Goal: Task Accomplishment & Management: Complete application form

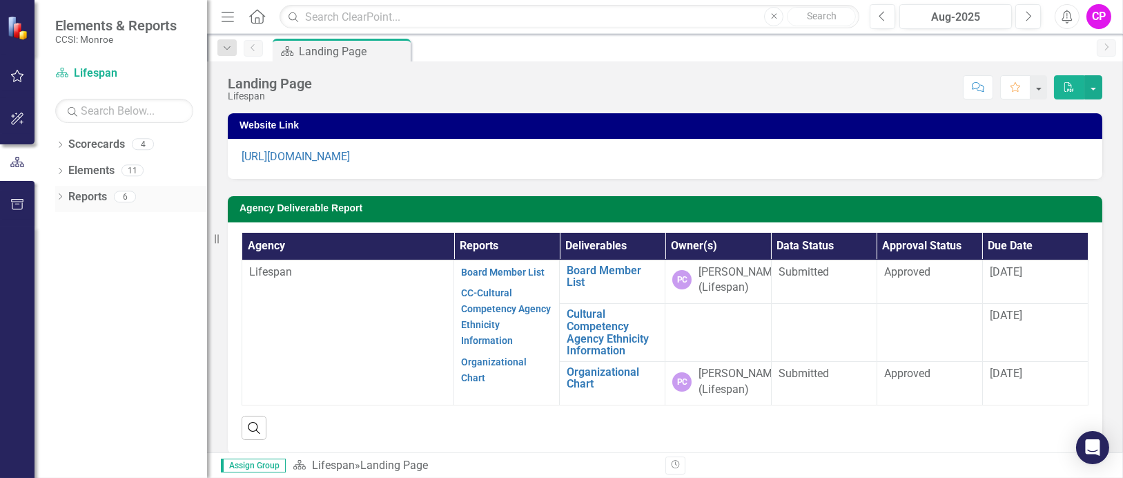
click at [61, 197] on icon "Dropdown" at bounding box center [60, 198] width 10 height 8
click at [68, 269] on icon "Dropdown" at bounding box center [66, 272] width 10 height 8
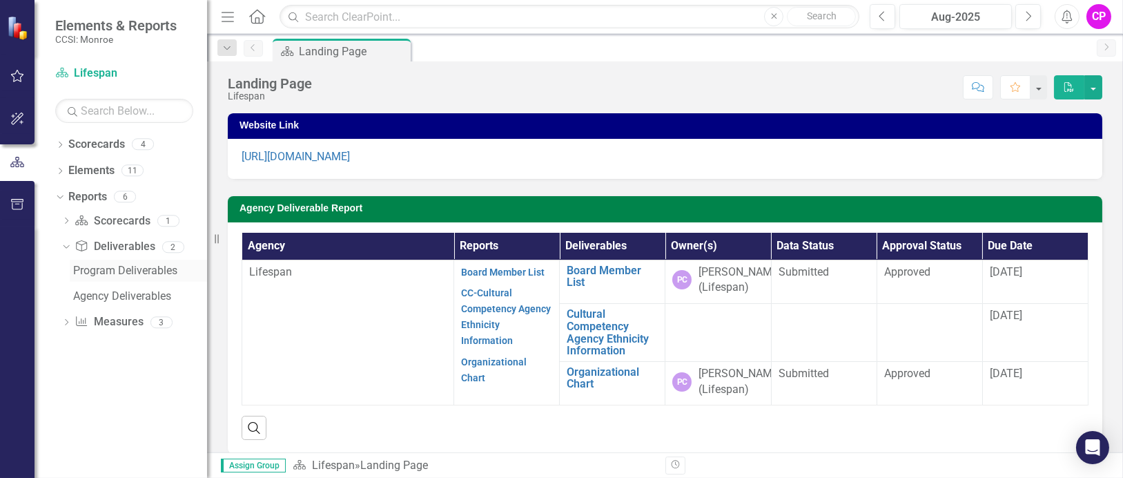
click at [115, 268] on div "Program Deliverables" at bounding box center [140, 270] width 134 height 12
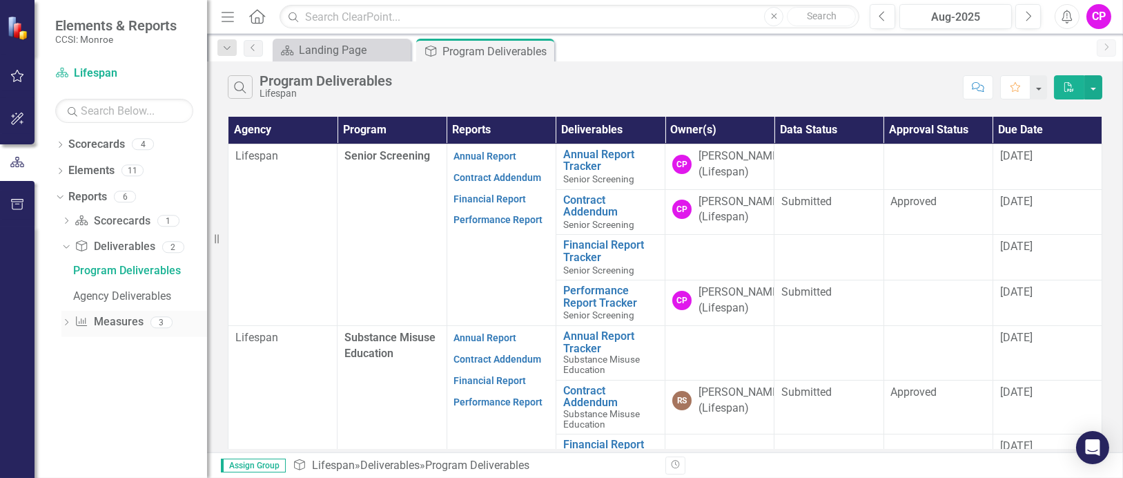
click at [66, 318] on div "Dropdown" at bounding box center [66, 324] width 10 height 12
click at [111, 274] on link "Measure Measures" at bounding box center [109, 273] width 68 height 16
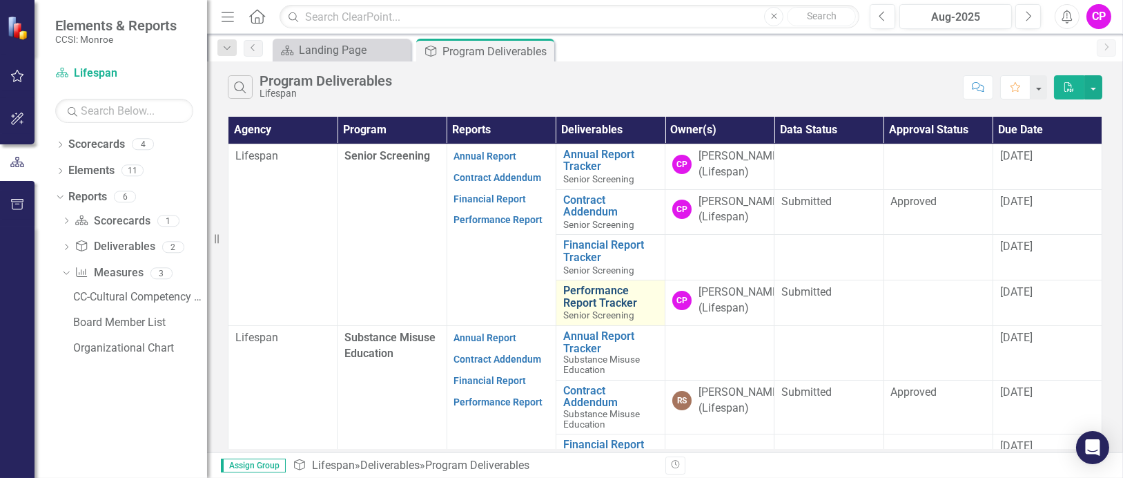
click at [592, 309] on link "Performance Report Tracker" at bounding box center [610, 296] width 95 height 24
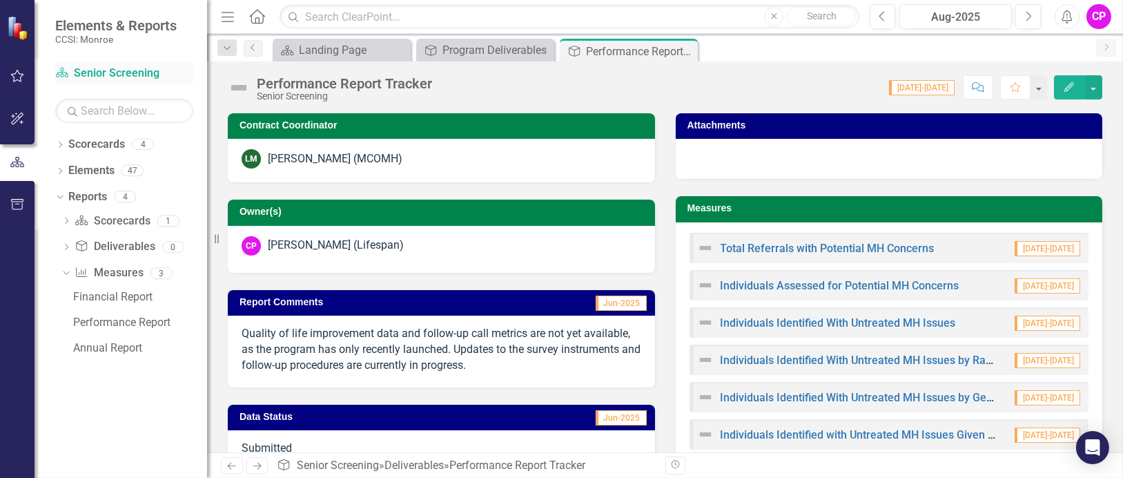
click at [99, 73] on link "Scorecard Senior Screening" at bounding box center [124, 74] width 138 height 16
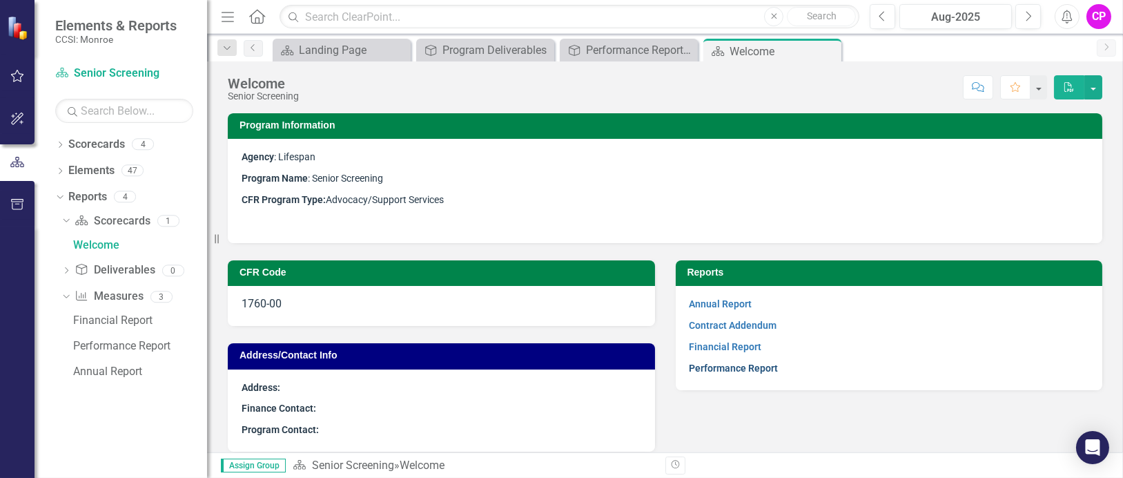
click at [715, 365] on link "Performance Report" at bounding box center [734, 367] width 89 height 11
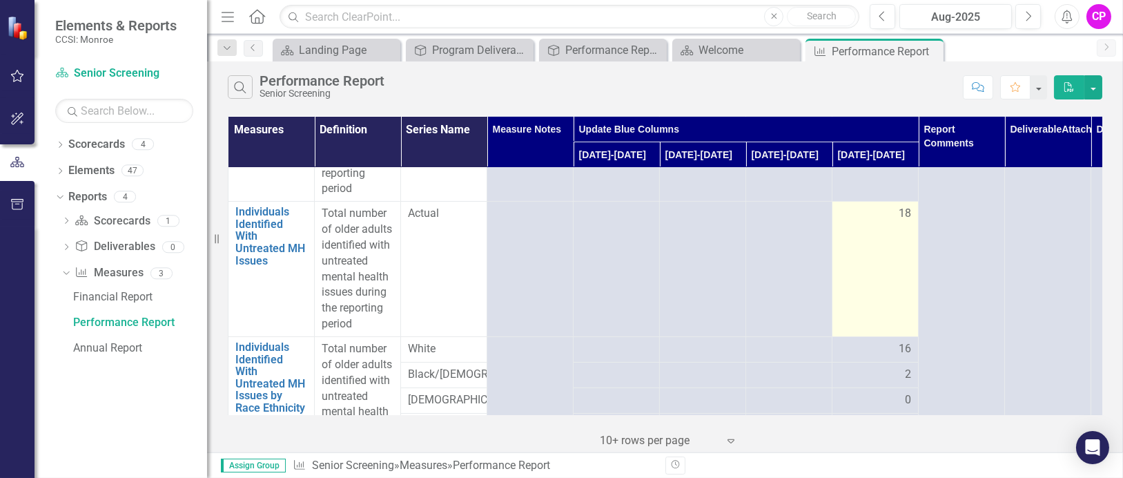
scroll to position [461, 0]
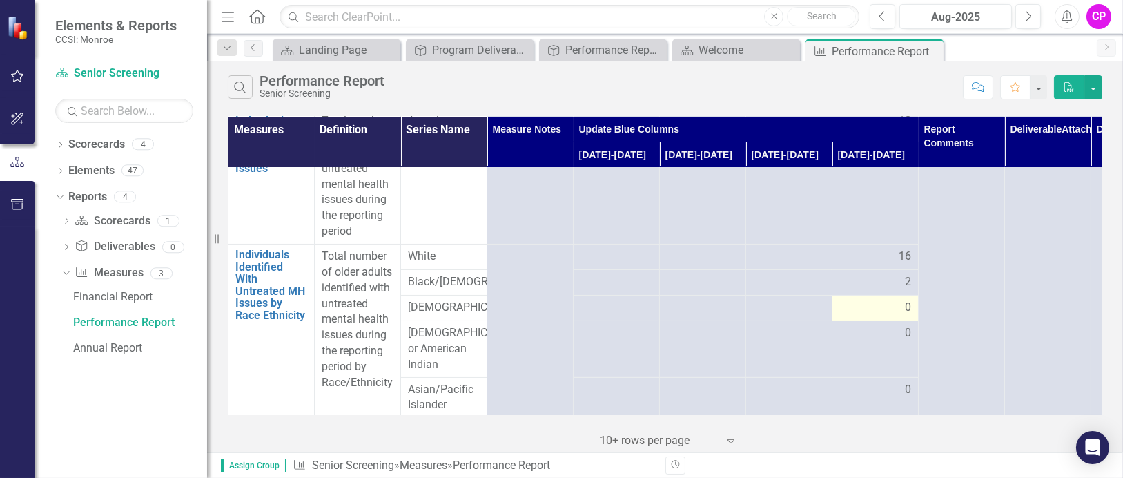
click at [910, 316] on span "0" at bounding box center [908, 308] width 6 height 16
click at [911, 341] on span "0" at bounding box center [908, 333] width 6 height 16
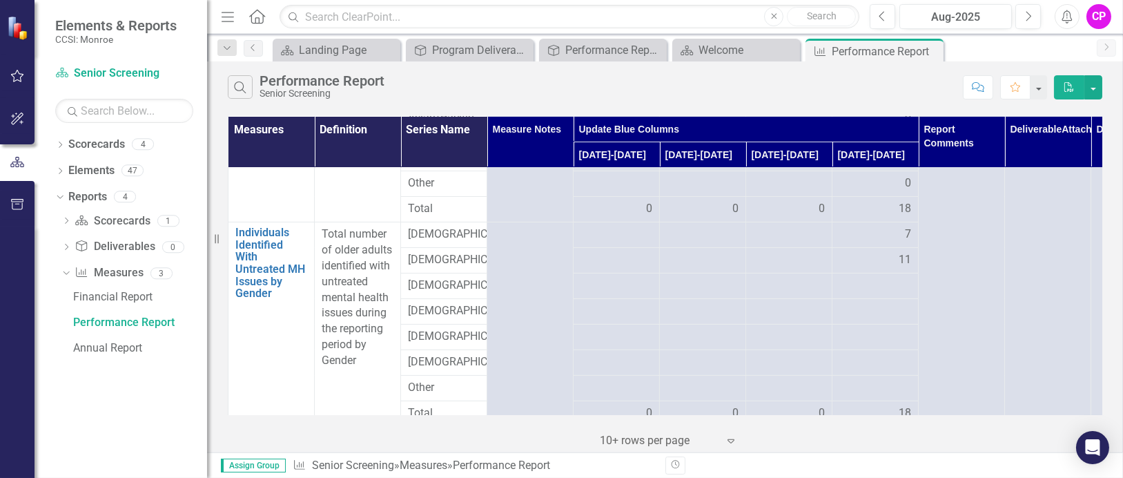
scroll to position [736, 0]
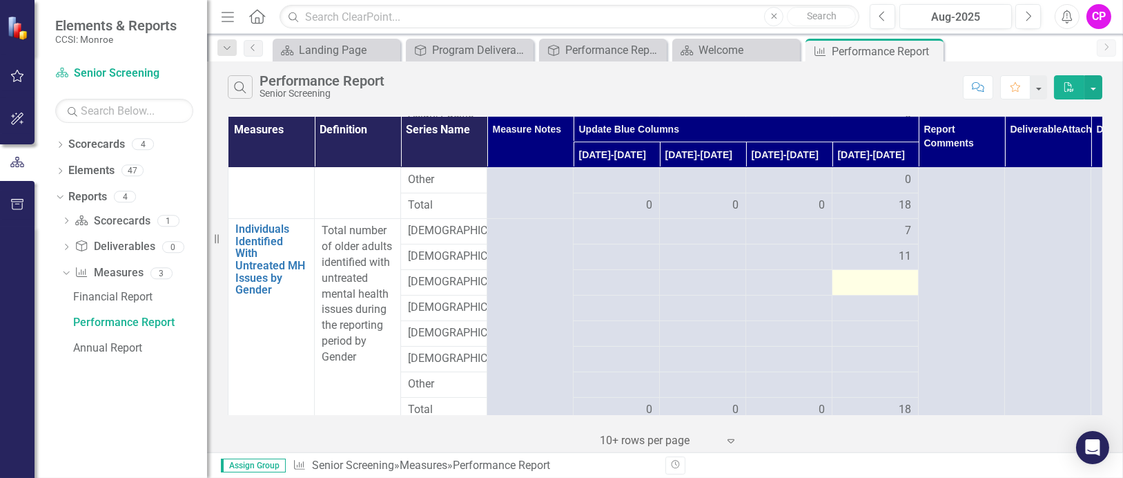
click at [905, 291] on div at bounding box center [876, 282] width 72 height 17
click at [1096, 86] on button "button" at bounding box center [1094, 87] width 18 height 24
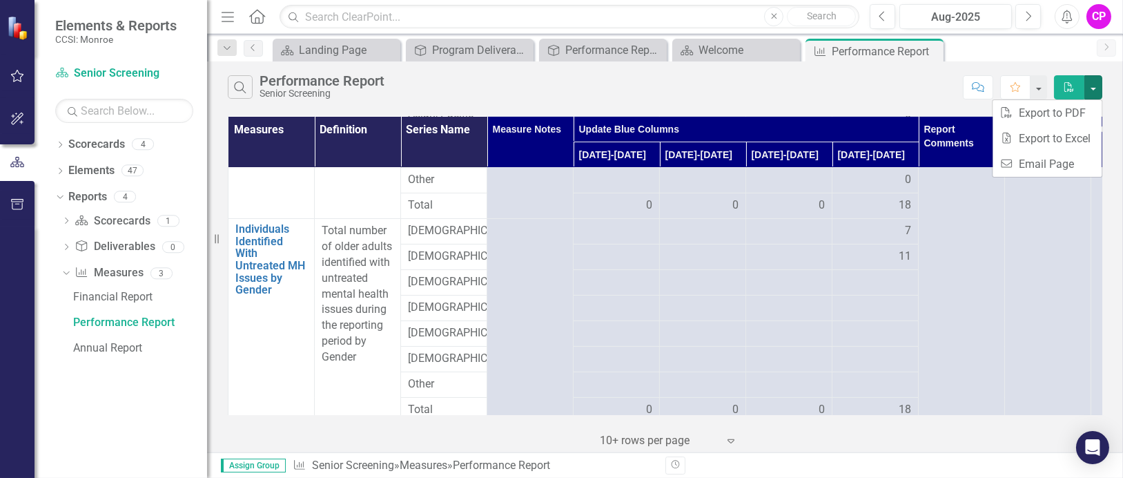
click at [887, 93] on div "Search Performance Report Senior Screening" at bounding box center [592, 86] width 728 height 23
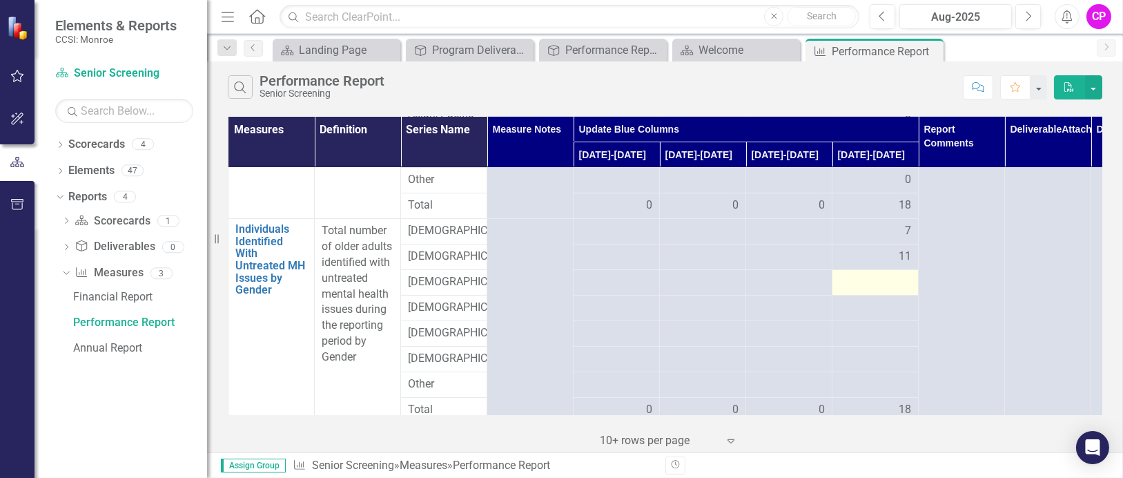
click at [903, 291] on div at bounding box center [876, 282] width 72 height 17
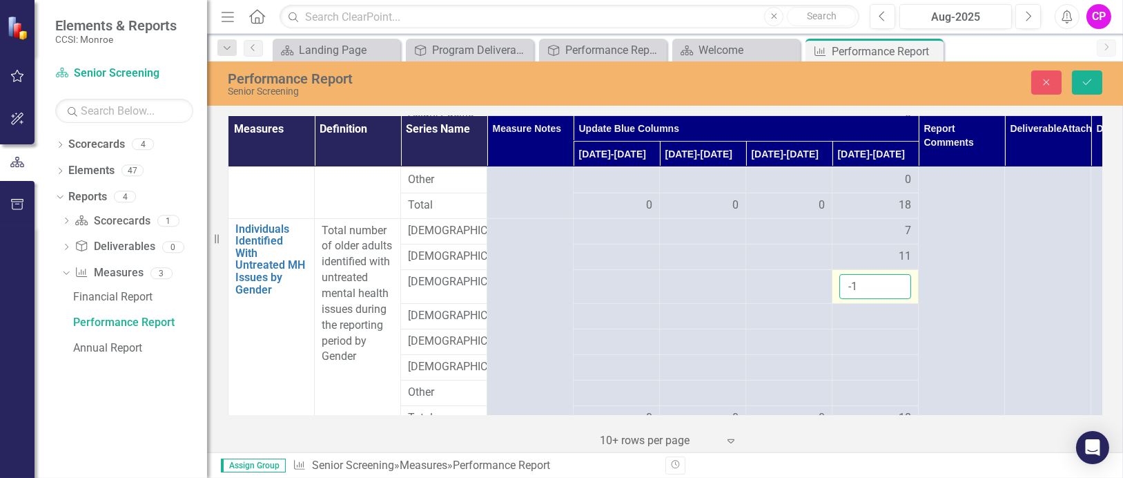
click at [895, 300] on input "-1" at bounding box center [876, 287] width 72 height 26
type input "0"
click at [895, 300] on input "0" at bounding box center [876, 287] width 72 height 26
click at [898, 325] on div at bounding box center [876, 316] width 72 height 17
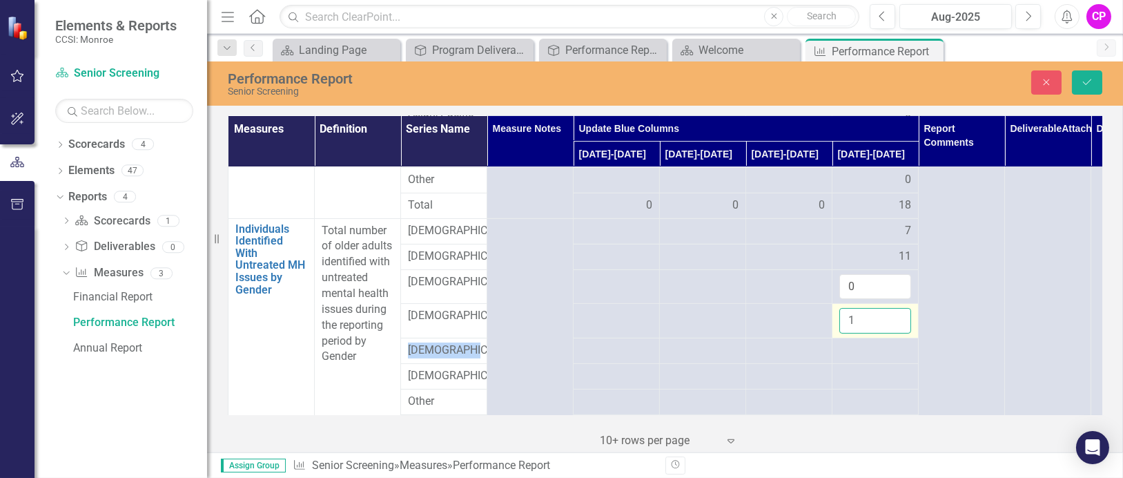
click at [900, 333] on input "1" at bounding box center [876, 321] width 72 height 26
type input "0"
click at [897, 333] on input "0" at bounding box center [876, 321] width 72 height 26
click at [898, 359] on div at bounding box center [876, 350] width 72 height 17
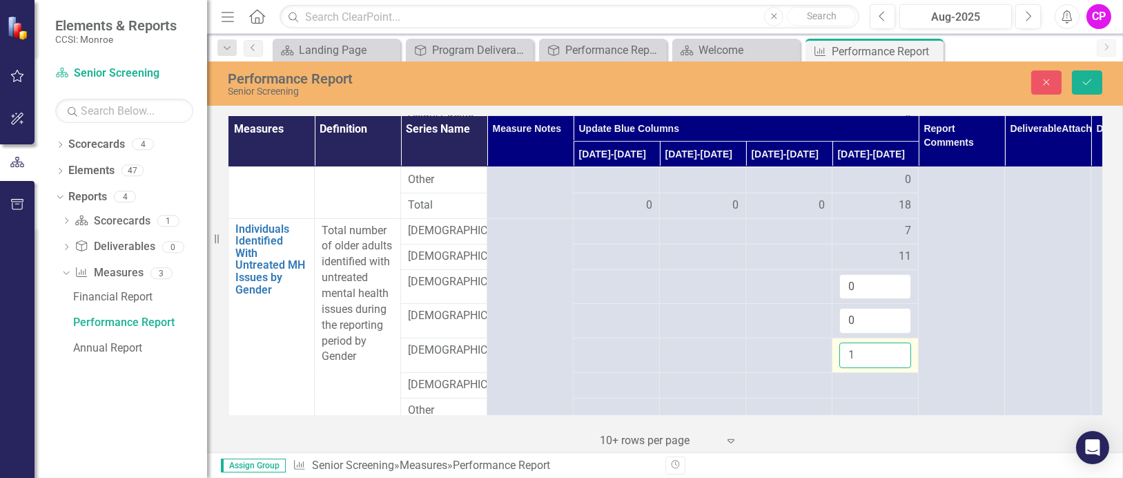
click at [898, 368] on input "1" at bounding box center [876, 355] width 72 height 26
type input "0"
click at [898, 368] on input "0" at bounding box center [876, 355] width 72 height 26
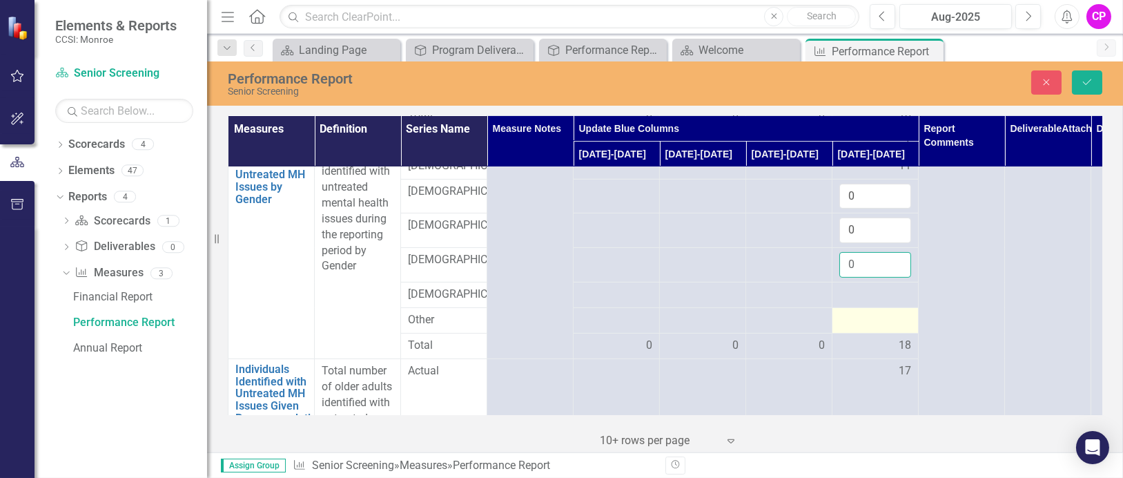
scroll to position [829, 0]
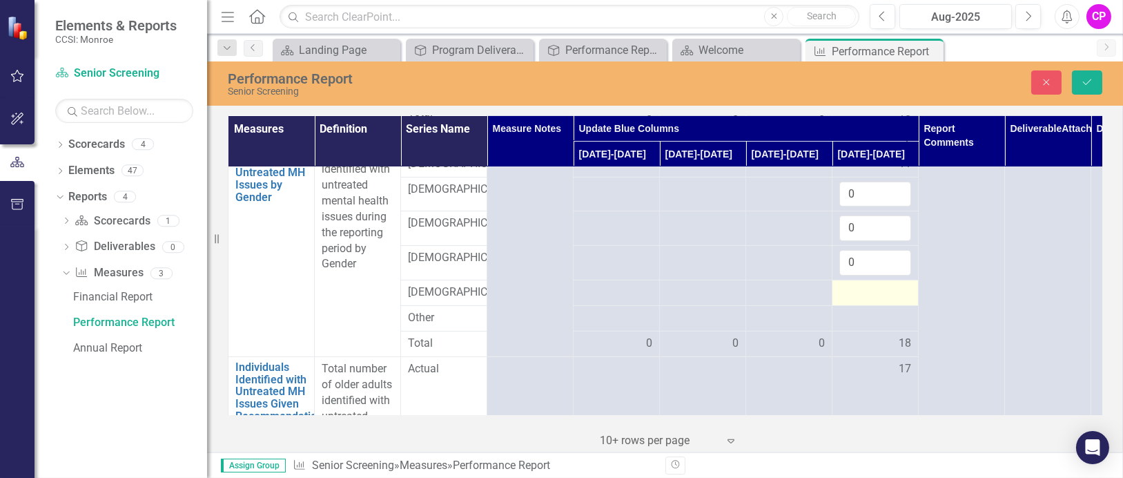
click at [894, 301] on div at bounding box center [876, 292] width 72 height 17
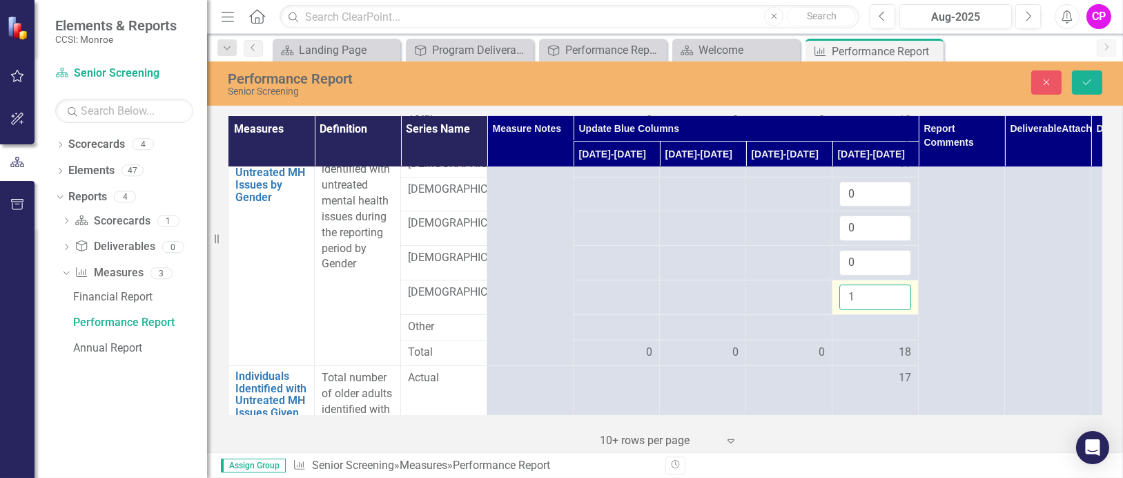
click at [896, 310] on input "1" at bounding box center [876, 297] width 72 height 26
type input "0"
click at [899, 310] on input "0" at bounding box center [876, 297] width 72 height 26
click at [899, 336] on div at bounding box center [876, 327] width 72 height 17
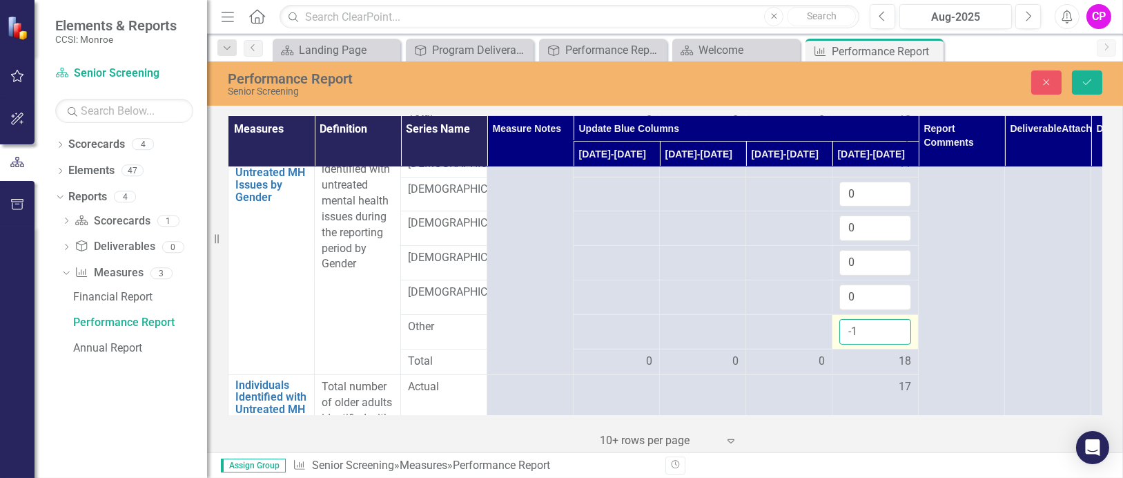
click at [896, 345] on input "-1" at bounding box center [876, 332] width 72 height 26
click at [896, 345] on input "0" at bounding box center [876, 332] width 72 height 26
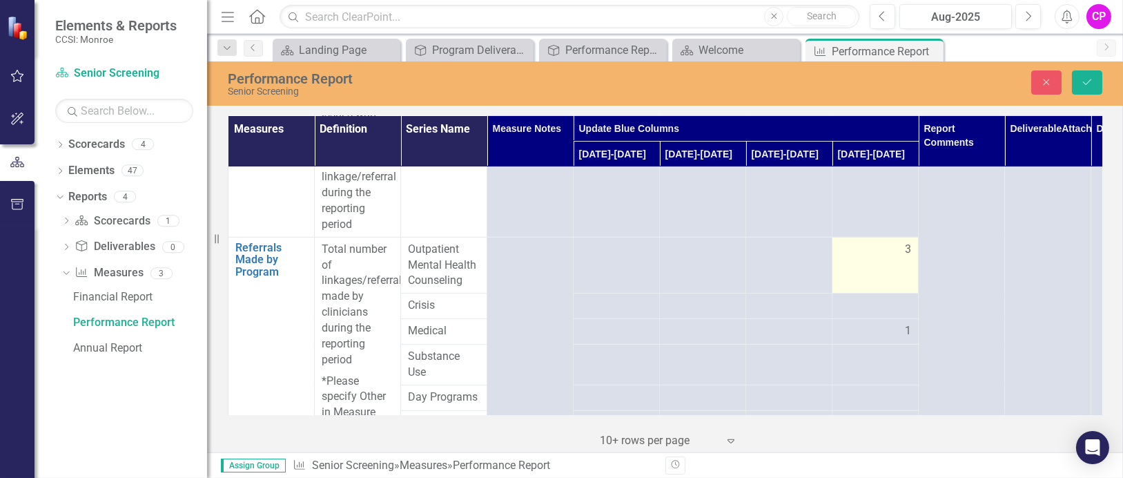
scroll to position [1197, 0]
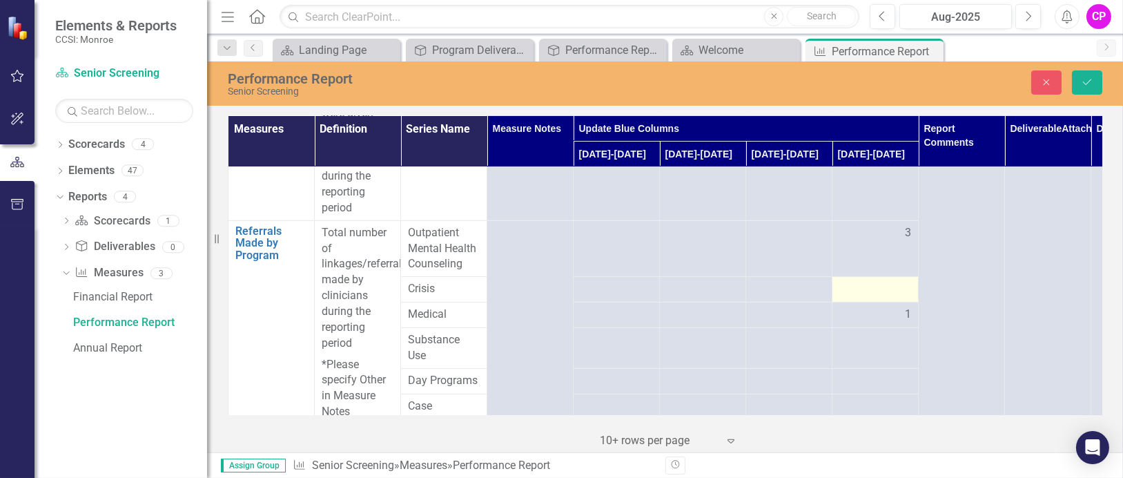
type input "-1"
click at [911, 298] on div at bounding box center [876, 289] width 72 height 17
click at [896, 307] on input "-1" at bounding box center [876, 294] width 72 height 26
click at [896, 307] on input "0" at bounding box center [876, 294] width 72 height 26
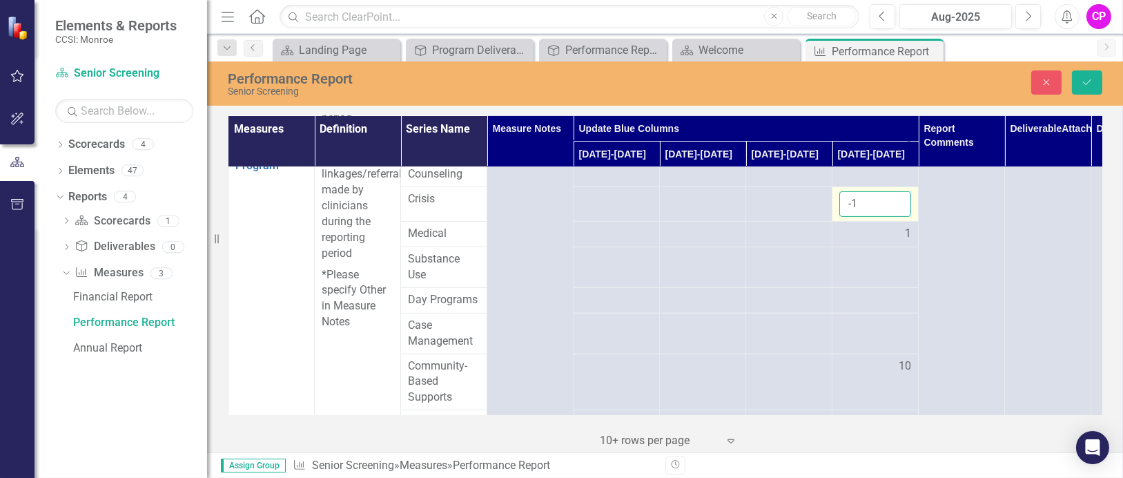
scroll to position [1288, 0]
click at [907, 286] on td at bounding box center [876, 265] width 86 height 41
type input "0"
click at [896, 215] on input "0" at bounding box center [876, 202] width 72 height 26
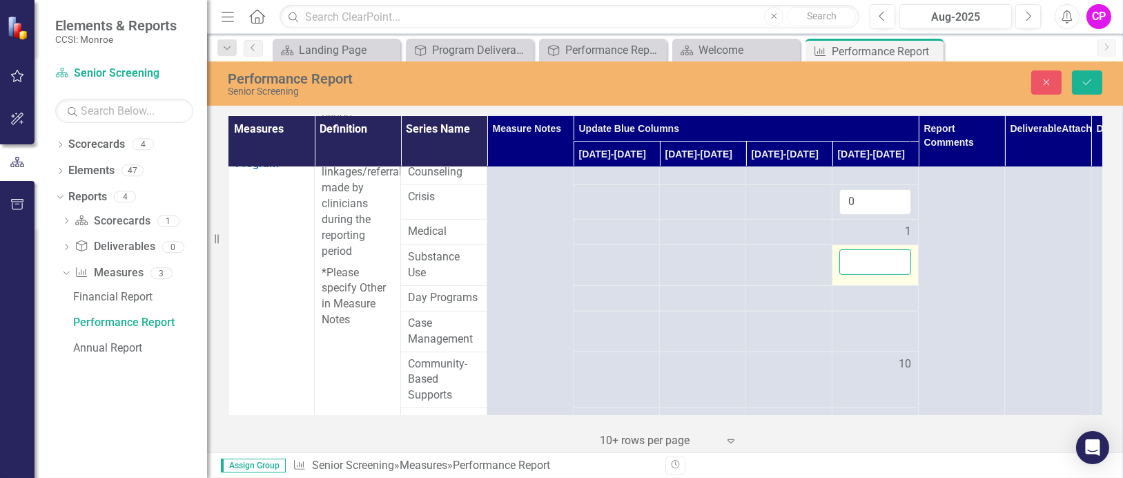
click at [860, 275] on input "number" at bounding box center [876, 262] width 72 height 26
type input "0"
click at [898, 307] on div at bounding box center [876, 298] width 72 height 17
click at [865, 316] on input "number" at bounding box center [876, 303] width 72 height 26
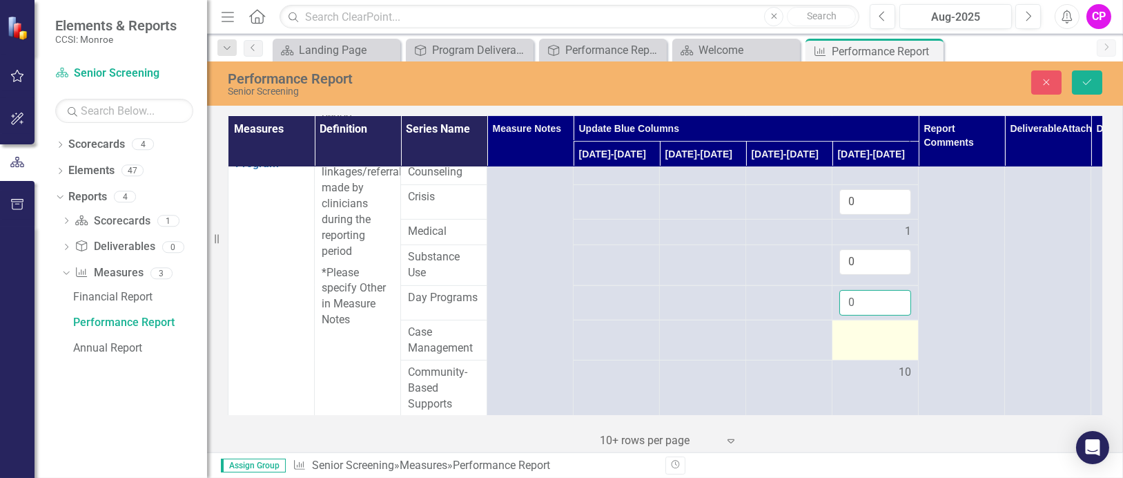
type input "0"
click at [872, 341] on div at bounding box center [876, 333] width 72 height 17
click at [895, 350] on input "1" at bounding box center [876, 338] width 72 height 26
click at [894, 350] on input "0" at bounding box center [876, 338] width 72 height 26
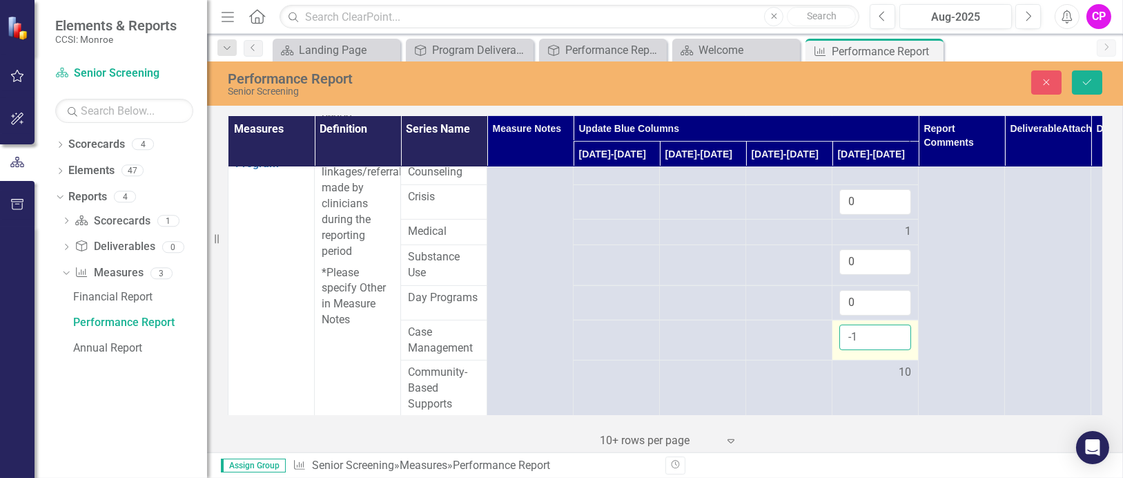
scroll to position [1381, 0]
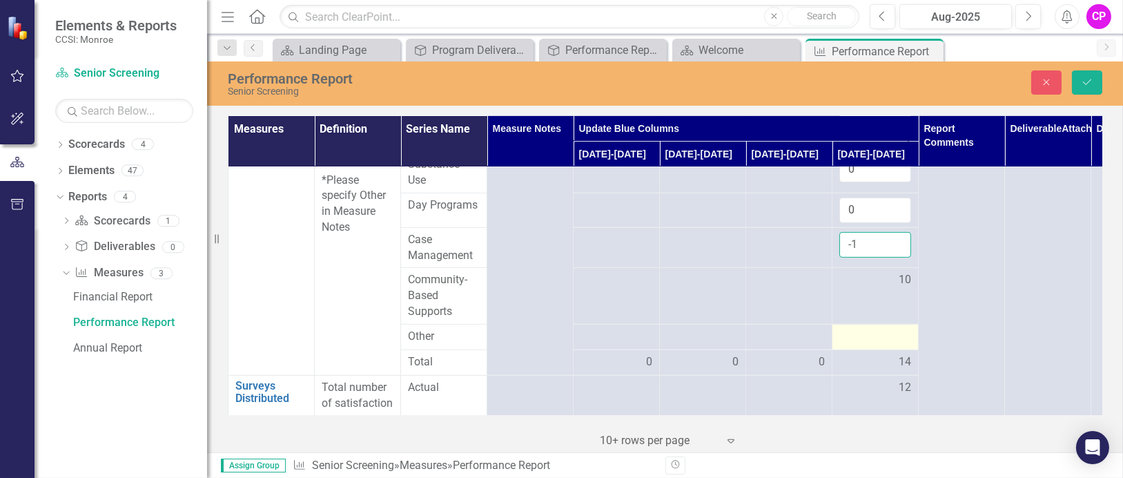
type input "-1"
click at [902, 345] on div at bounding box center [876, 337] width 72 height 17
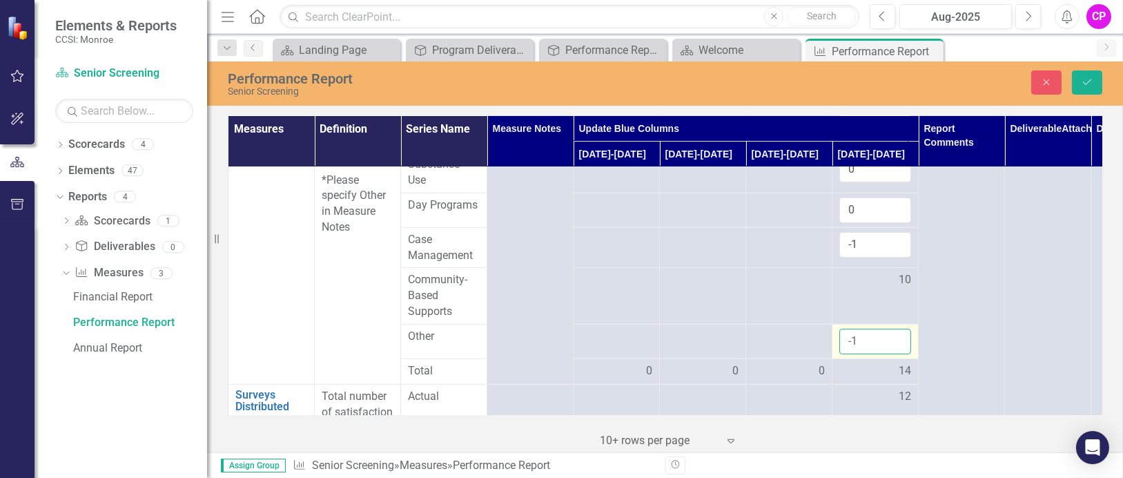
click at [899, 354] on input "-1" at bounding box center [876, 342] width 72 height 26
click at [872, 354] on input "-10" at bounding box center [876, 342] width 72 height 26
type input "-1"
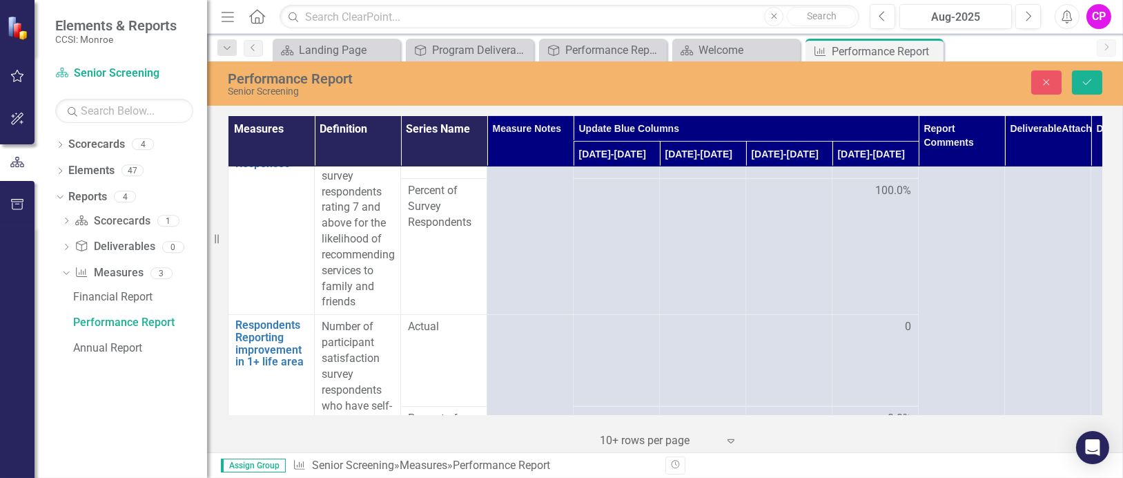
scroll to position [1852, 0]
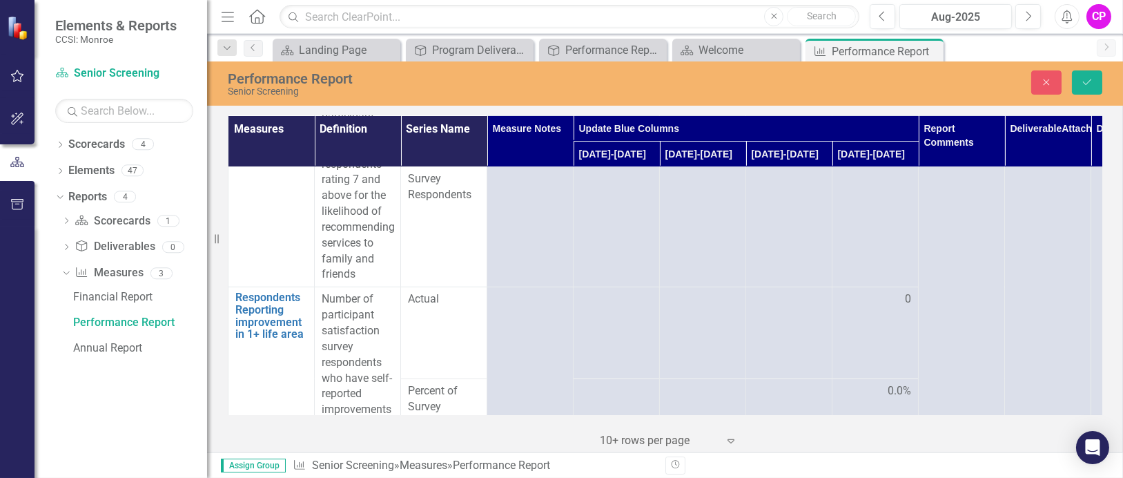
click at [880, 251] on td "100.0%" at bounding box center [876, 219] width 86 height 137
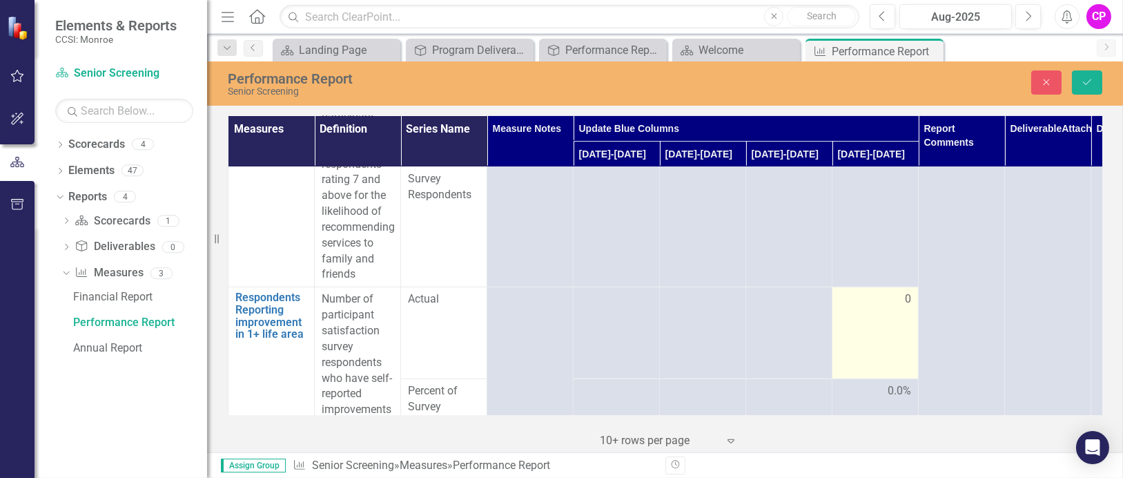
click at [887, 307] on div "0" at bounding box center [876, 299] width 72 height 16
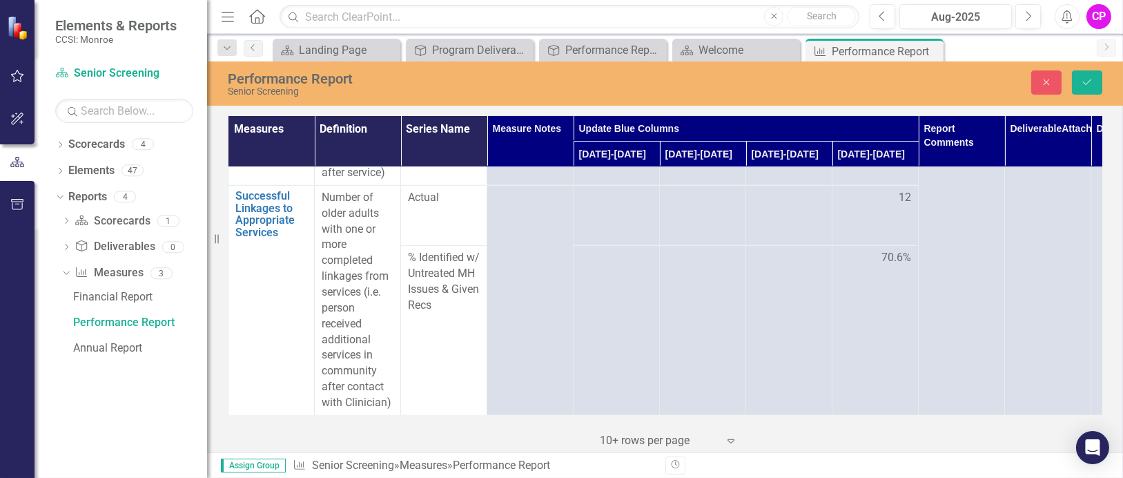
scroll to position [2449, 0]
click at [893, 384] on td "70.6%" at bounding box center [876, 331] width 86 height 170
click at [889, 307] on td "70.6%" at bounding box center [876, 331] width 86 height 170
click at [903, 255] on span "70.6%" at bounding box center [897, 258] width 30 height 16
click at [864, 252] on div "70.6%" at bounding box center [876, 258] width 72 height 16
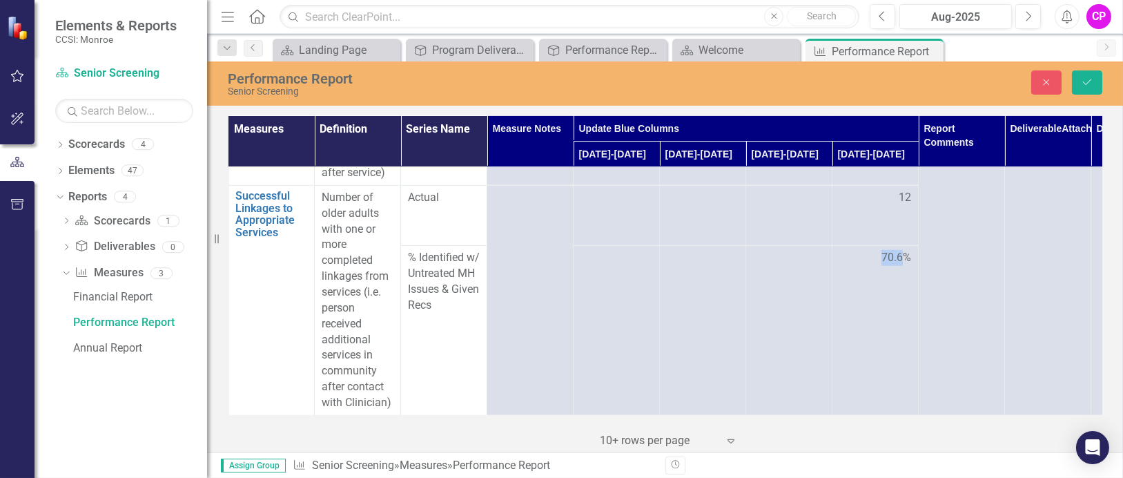
click at [864, 252] on div "70.6%" at bounding box center [876, 258] width 72 height 16
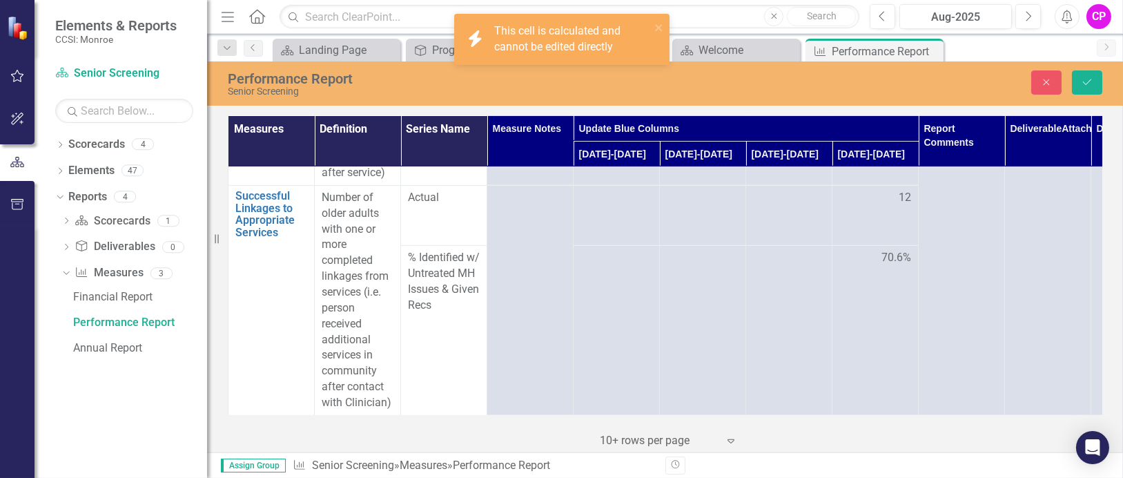
click at [855, 262] on td "70.6%" at bounding box center [876, 331] width 86 height 170
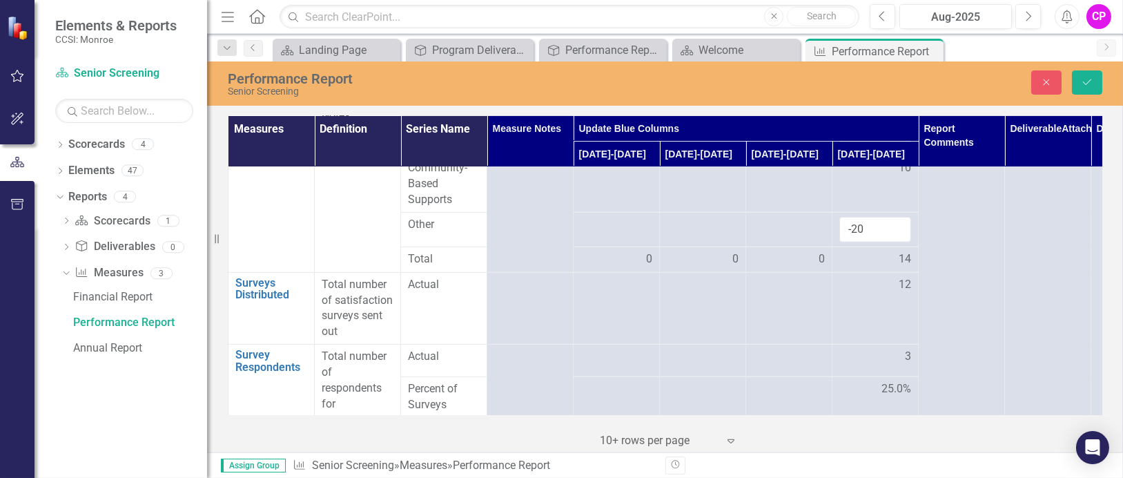
scroll to position [1464, 0]
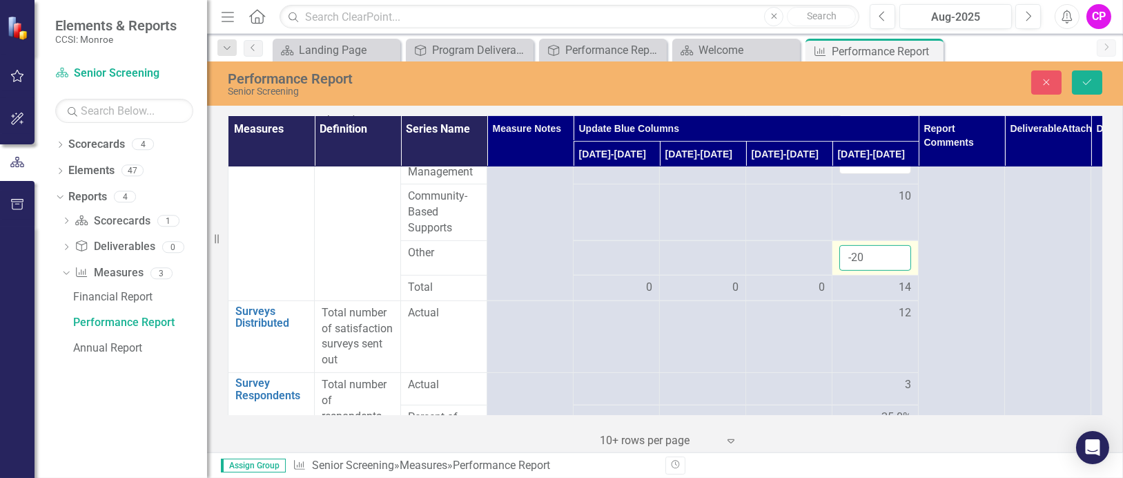
click at [868, 271] on input "-20" at bounding box center [876, 258] width 72 height 26
type input "-2"
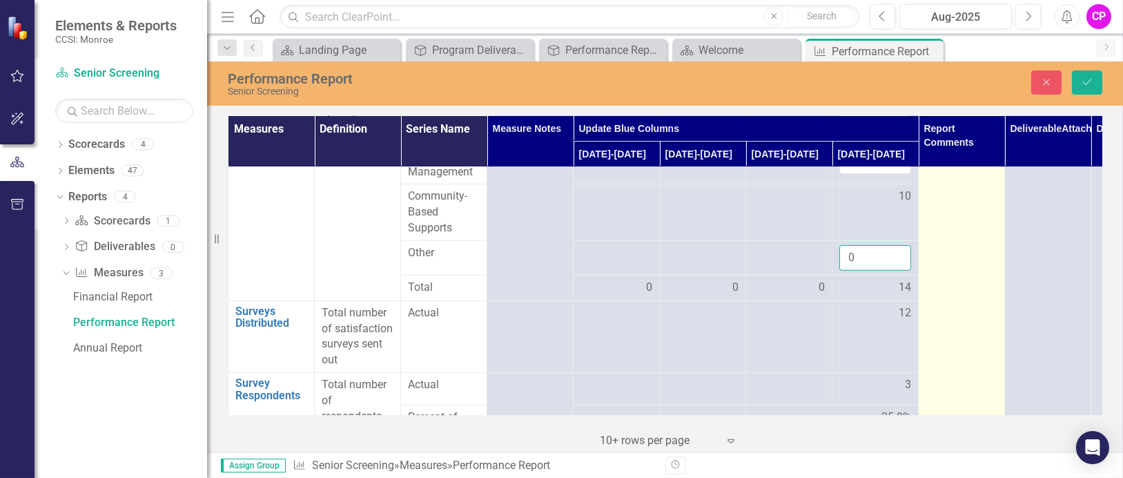
type input "0"
click at [989, 271] on td "Quality of life improvement data and follow-up call metrics are not yet availab…" at bounding box center [962, 33] width 86 height 2661
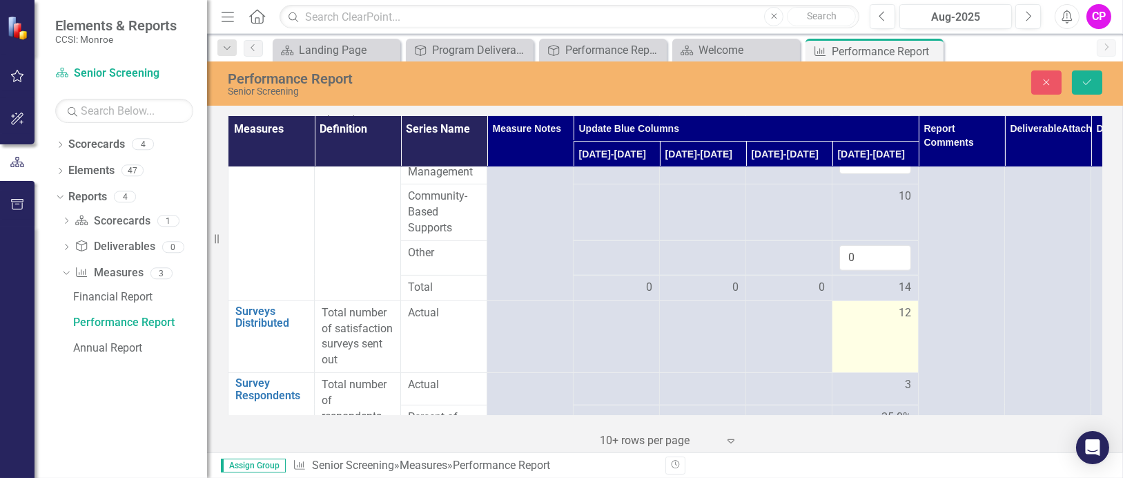
drag, startPoint x: 879, startPoint y: 367, endPoint x: 864, endPoint y: 341, distance: 30.3
click at [879, 367] on td "12" at bounding box center [876, 336] width 86 height 72
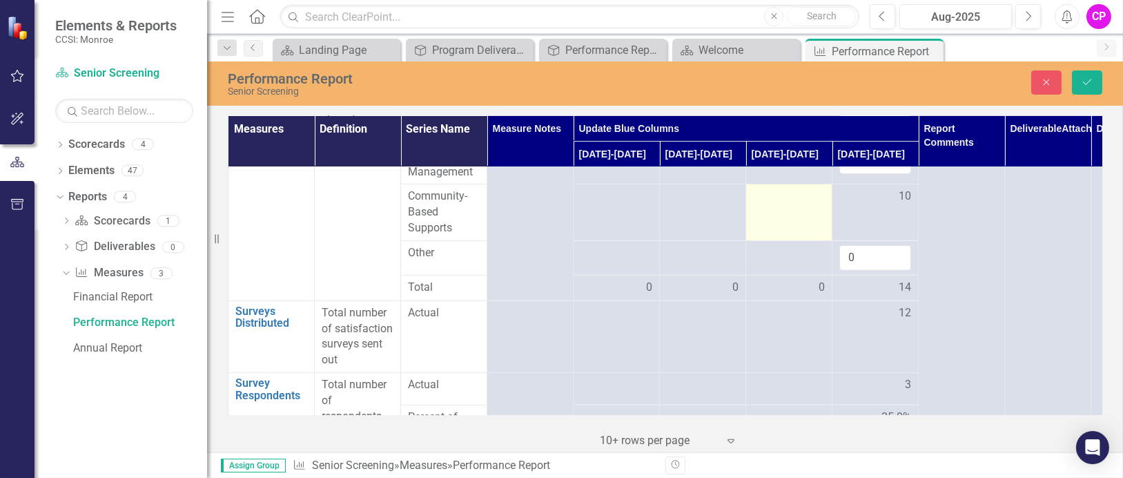
click at [809, 205] on div at bounding box center [789, 196] width 72 height 17
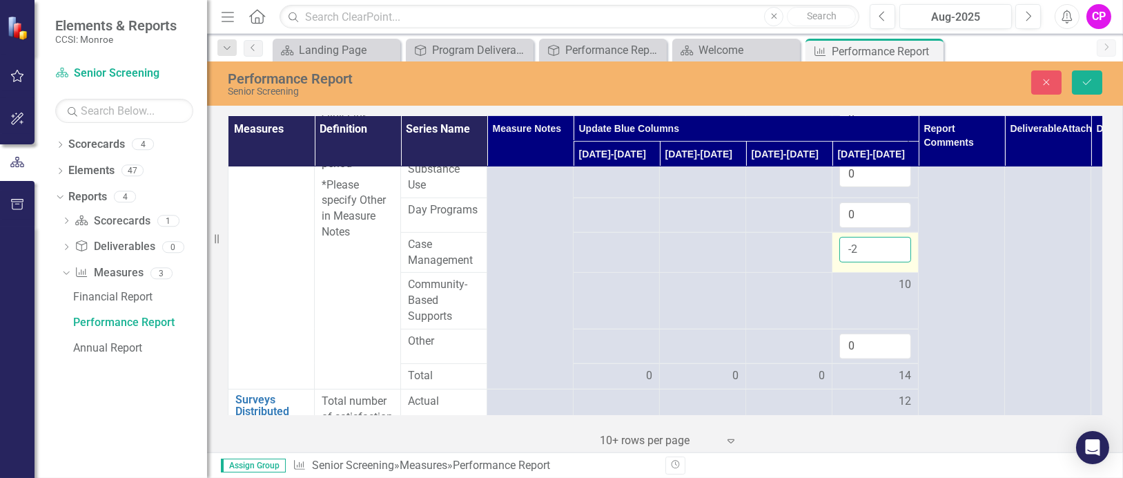
click at [898, 262] on input "-2" at bounding box center [876, 250] width 72 height 26
click at [895, 262] on input "-1" at bounding box center [876, 250] width 72 height 26
type input "0"
click at [895, 262] on input "0" at bounding box center [876, 250] width 72 height 26
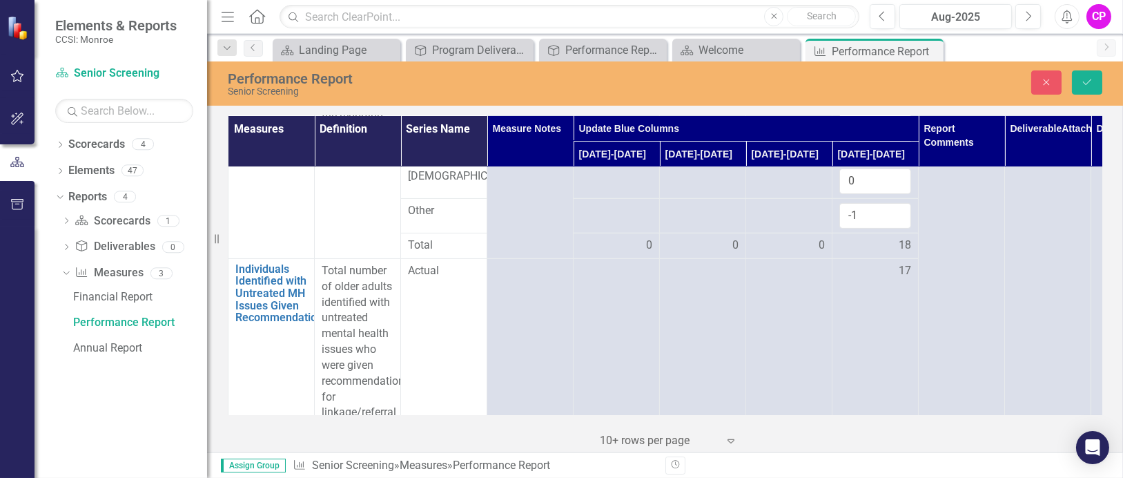
scroll to position [879, 0]
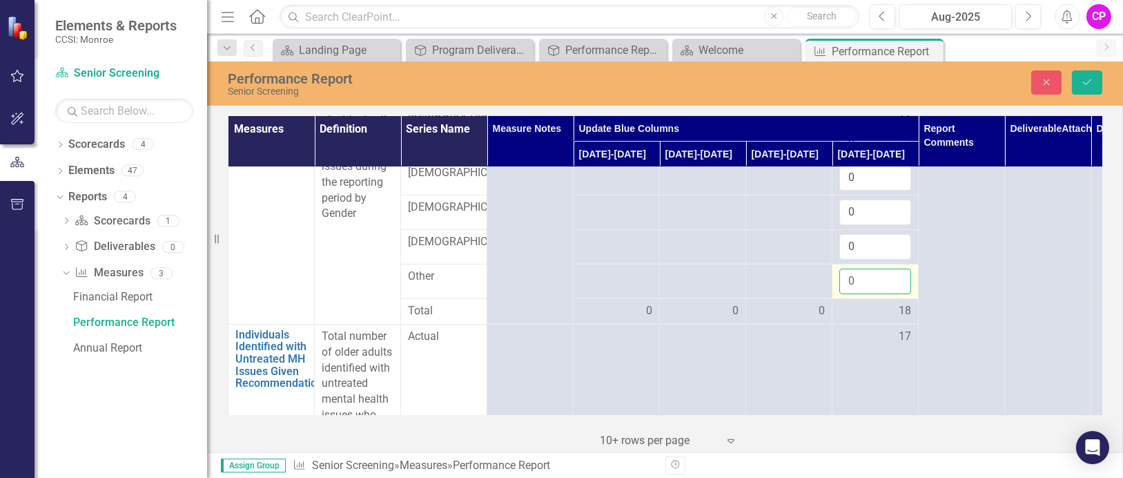
type input "0"
click at [896, 294] on input "0" at bounding box center [876, 282] width 72 height 26
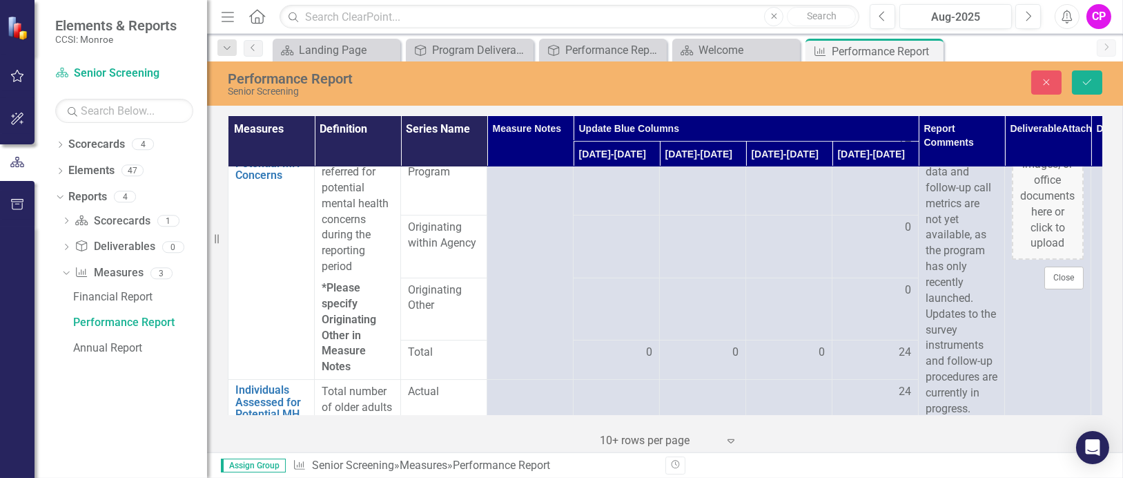
scroll to position [0, 0]
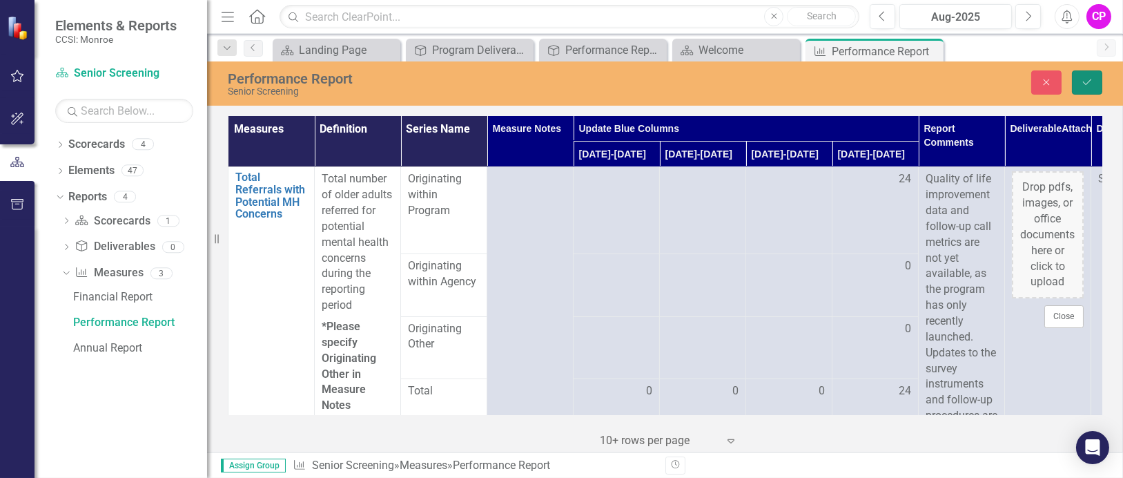
click at [1090, 77] on icon "Save" at bounding box center [1087, 82] width 12 height 10
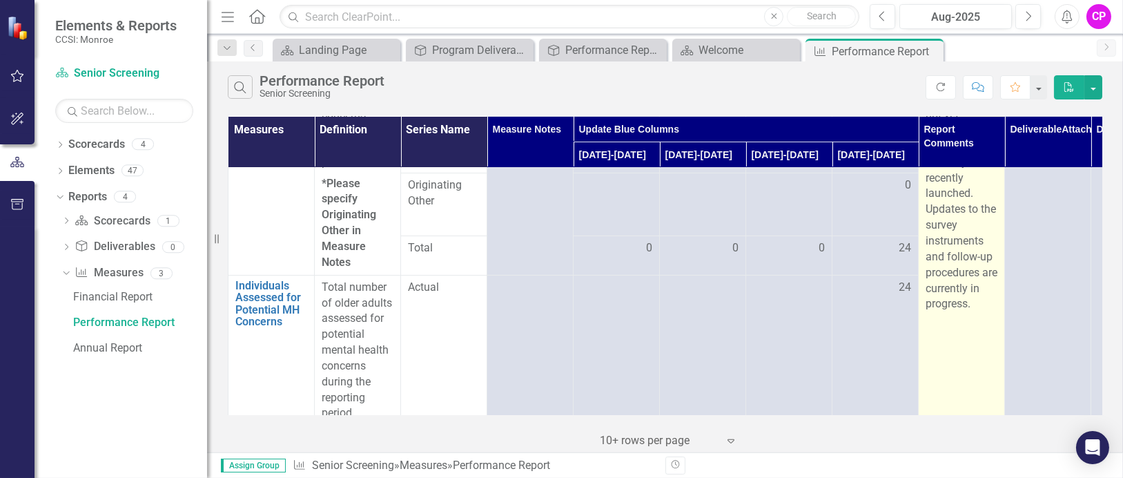
scroll to position [184, 0]
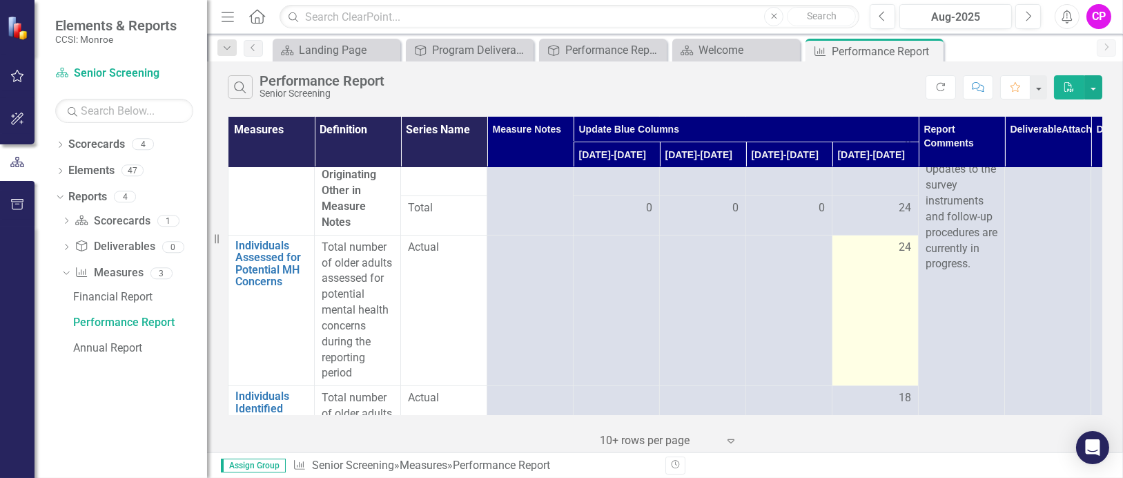
click at [872, 280] on td "24" at bounding box center [876, 310] width 86 height 151
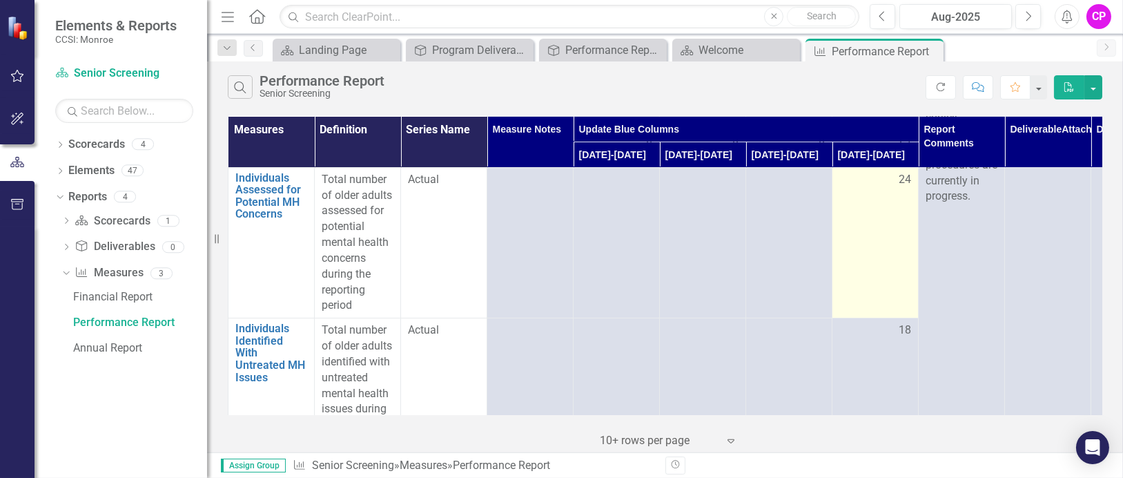
scroll to position [276, 0]
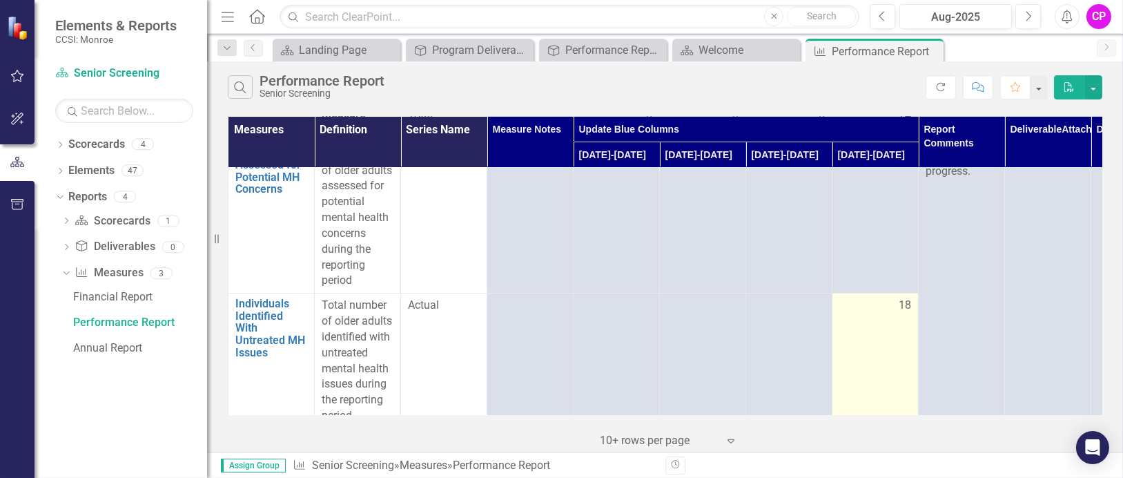
click at [882, 304] on div "18" at bounding box center [876, 306] width 72 height 16
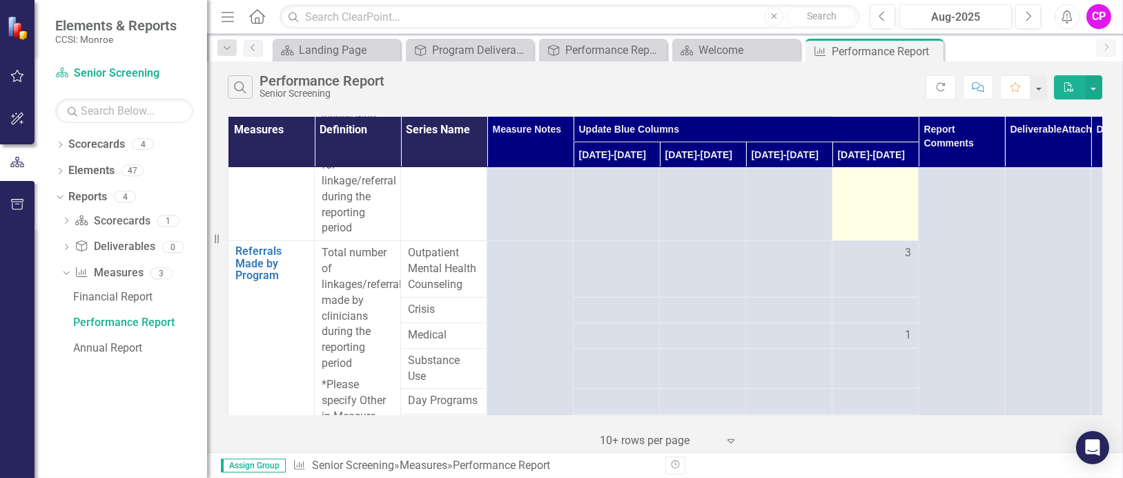
scroll to position [1197, 0]
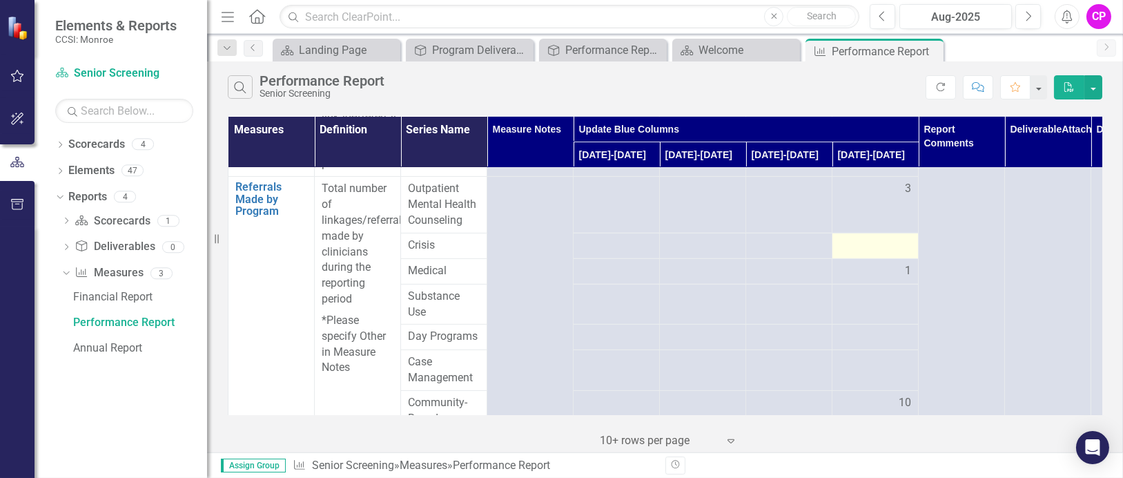
click at [896, 254] on div at bounding box center [876, 246] width 72 height 17
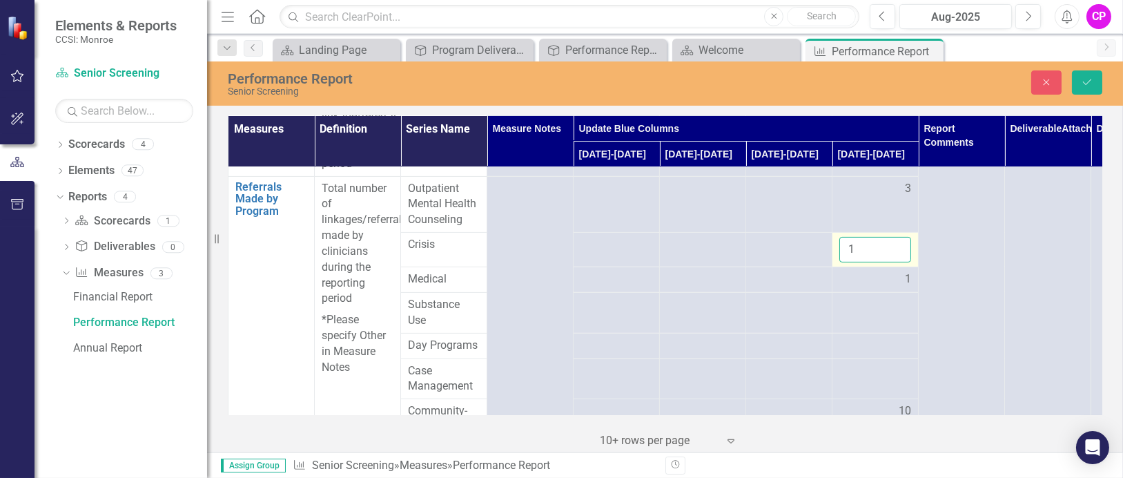
click at [899, 262] on input "1" at bounding box center [876, 250] width 72 height 26
type input "0"
click at [899, 262] on input "0" at bounding box center [876, 250] width 72 height 26
click at [1089, 74] on button "Save" at bounding box center [1087, 82] width 30 height 24
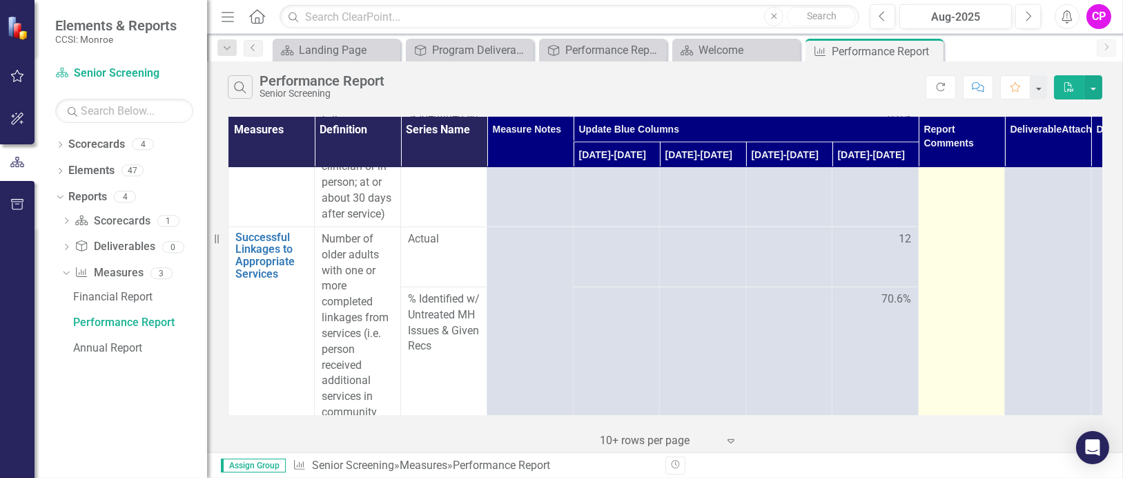
scroll to position [2381, 0]
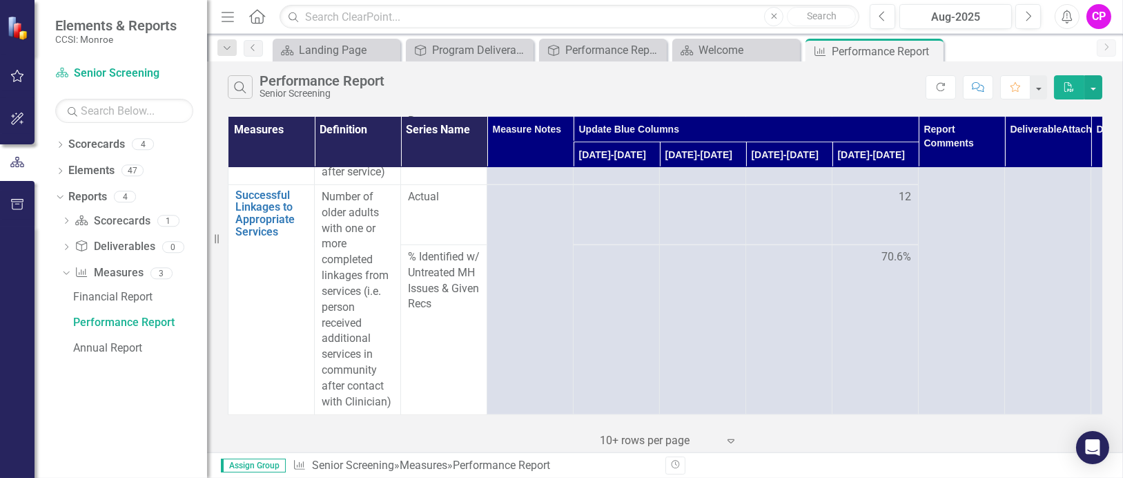
click at [888, 338] on td "70.6%" at bounding box center [876, 329] width 86 height 170
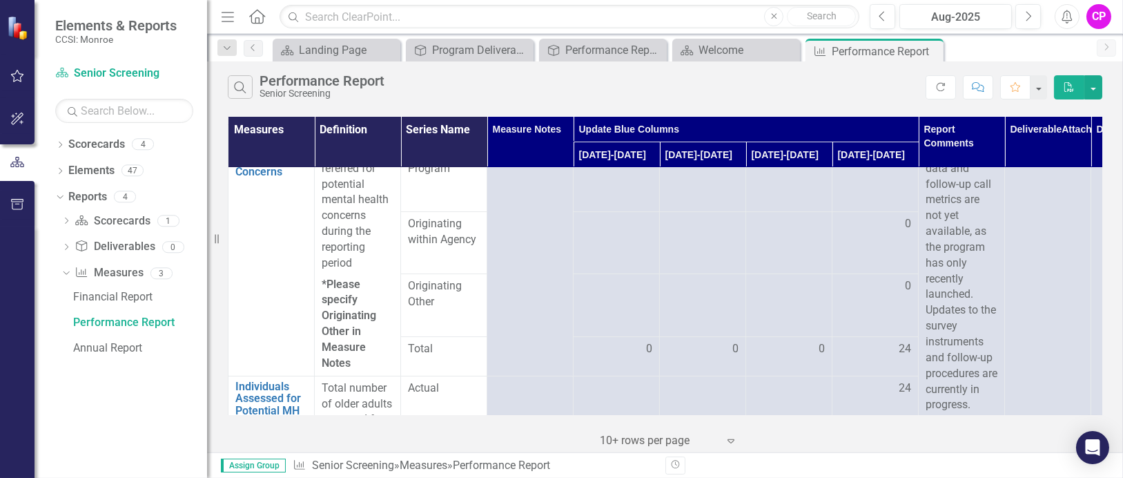
scroll to position [0, 0]
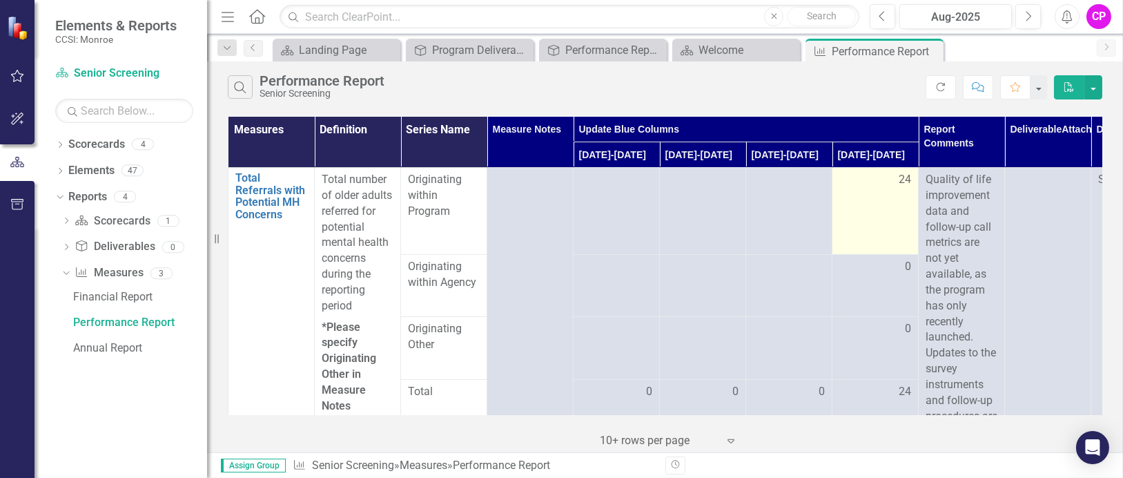
click at [891, 209] on td "24" at bounding box center [876, 211] width 86 height 87
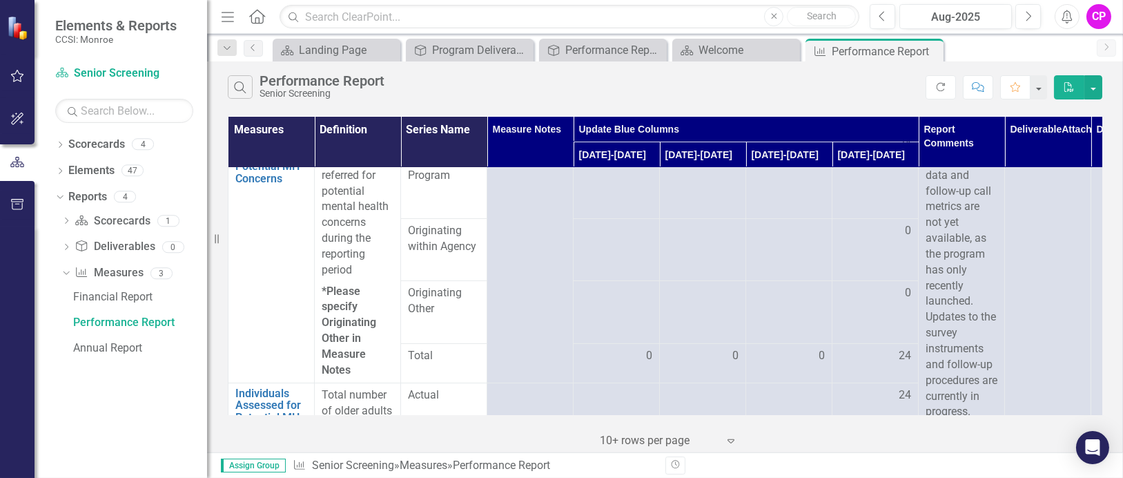
scroll to position [72, 0]
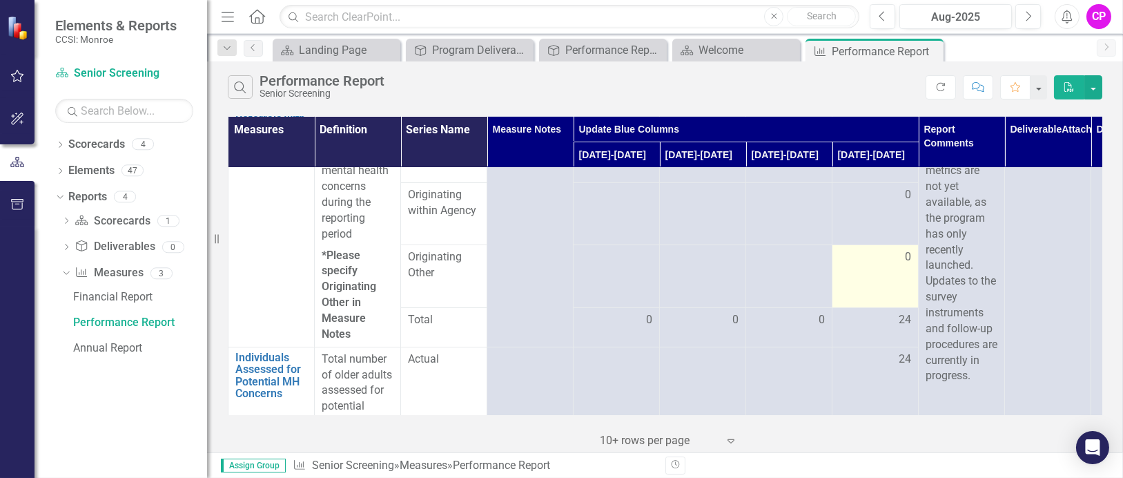
click at [909, 277] on td "0" at bounding box center [876, 276] width 86 height 62
click at [877, 325] on div "24" at bounding box center [876, 320] width 72 height 16
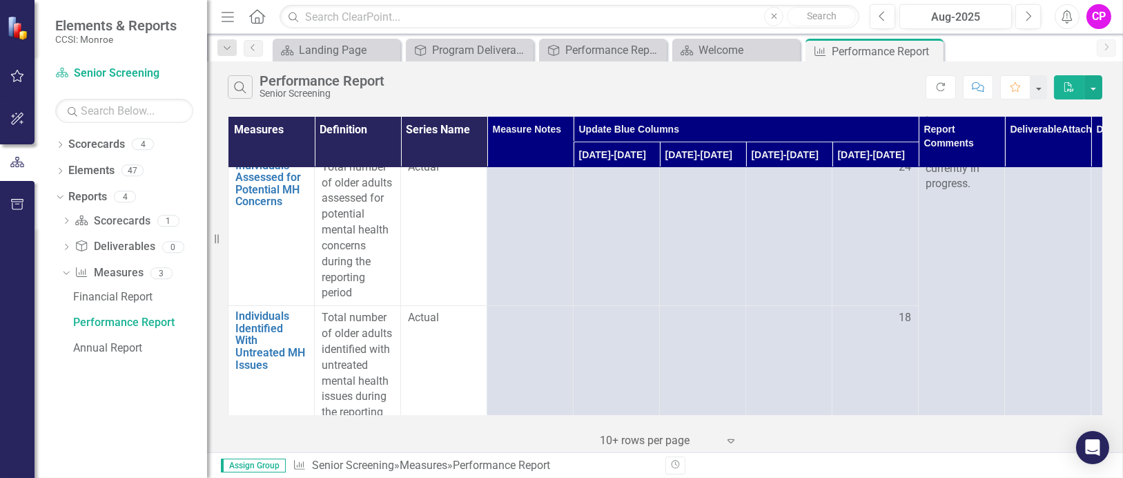
scroll to position [313, 0]
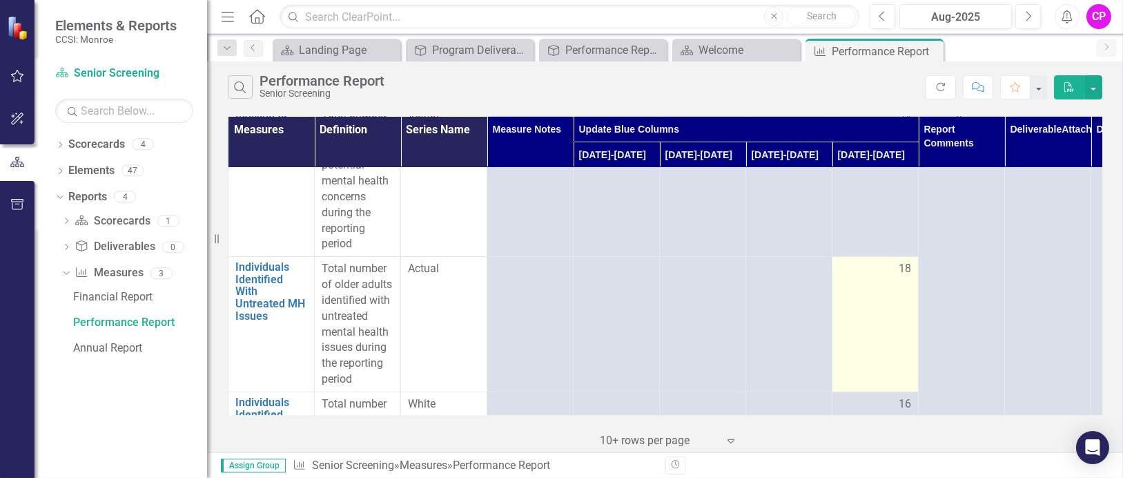
click at [887, 278] on td "18" at bounding box center [876, 324] width 86 height 135
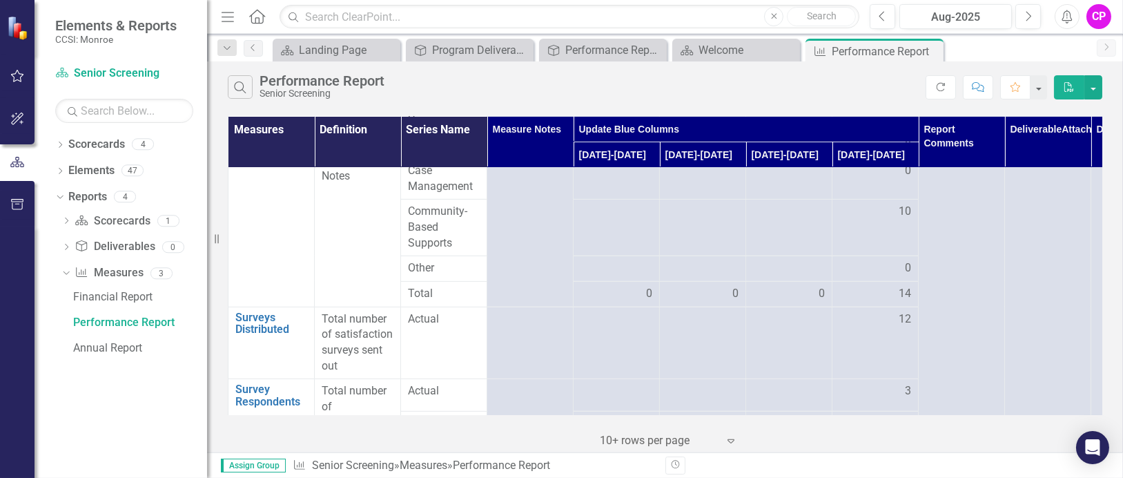
scroll to position [1393, 0]
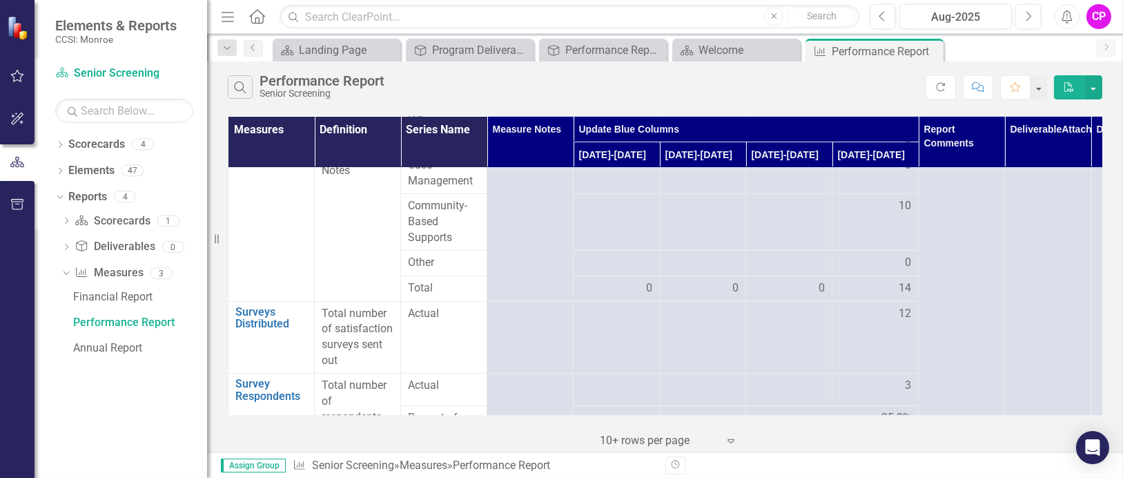
click at [909, 296] on span "14" at bounding box center [905, 288] width 12 height 16
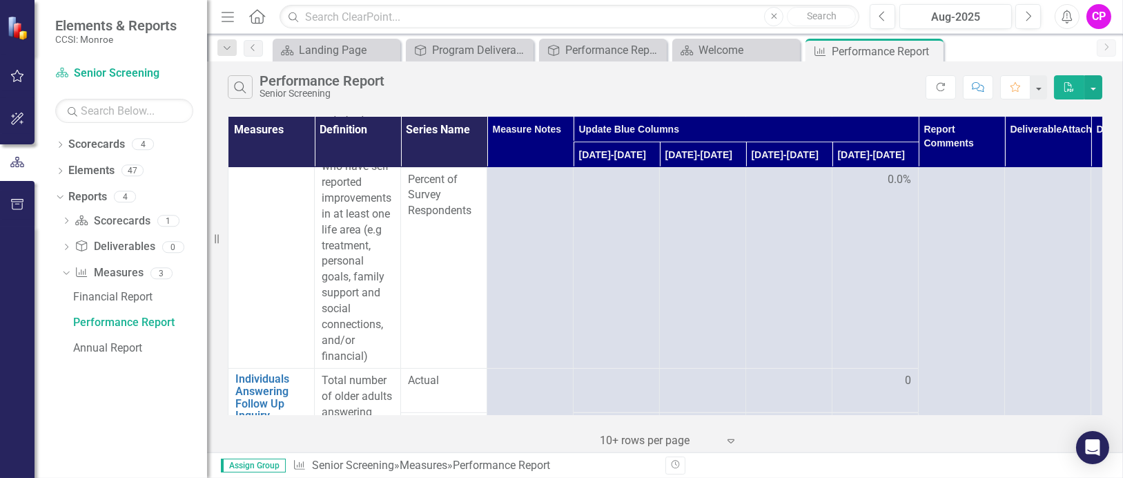
scroll to position [2009, 0]
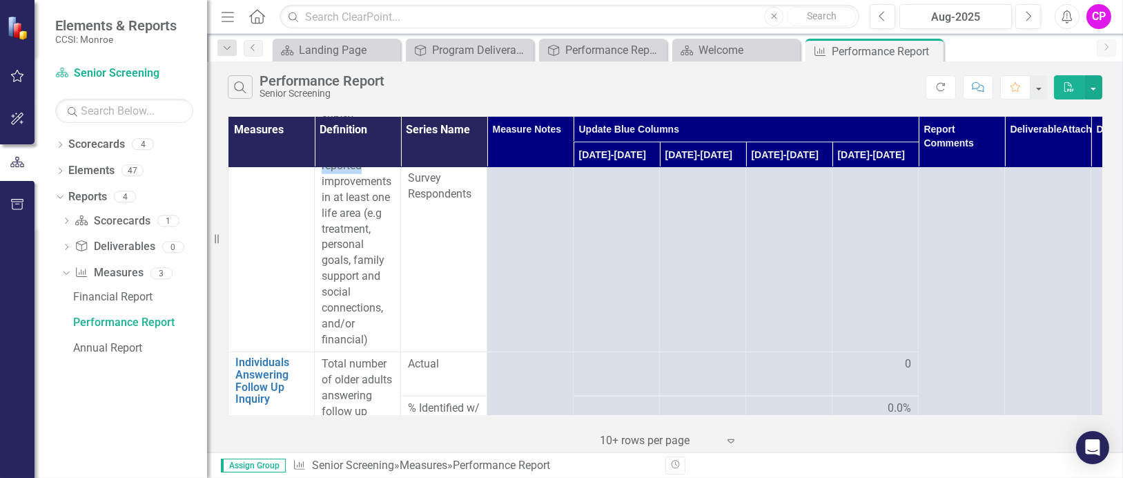
drag, startPoint x: 371, startPoint y: 179, endPoint x: 376, endPoint y: 188, distance: 11.1
click at [376, 188] on p "Number of participant satisfaction survey respondents who have self-reported im…" at bounding box center [358, 206] width 72 height 284
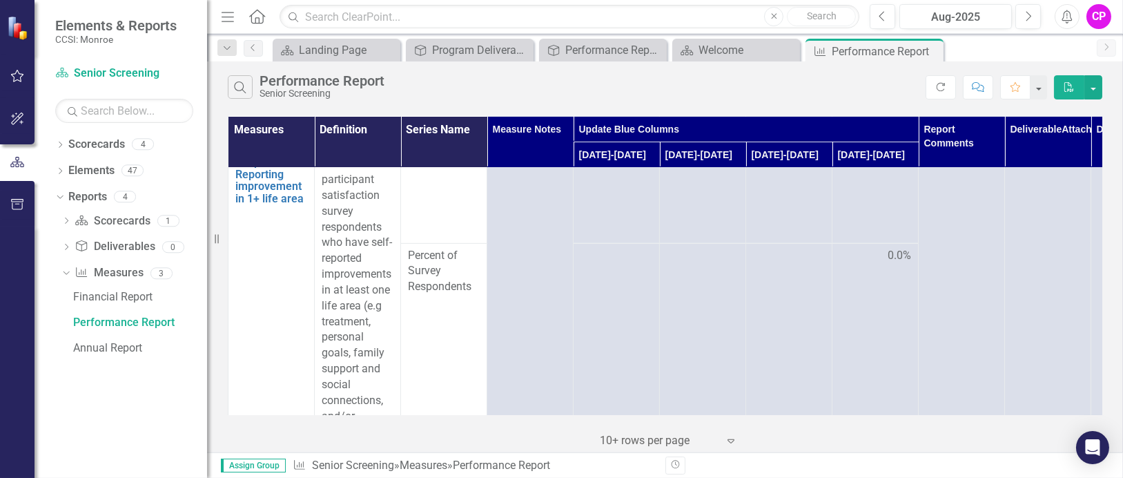
click at [479, 237] on td "Actual" at bounding box center [444, 197] width 86 height 91
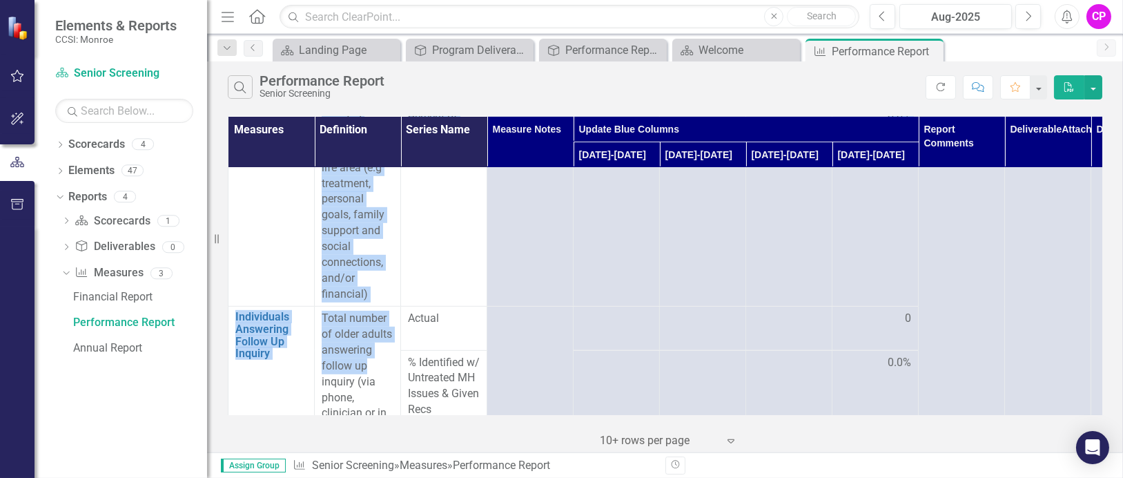
scroll to position [2059, 0]
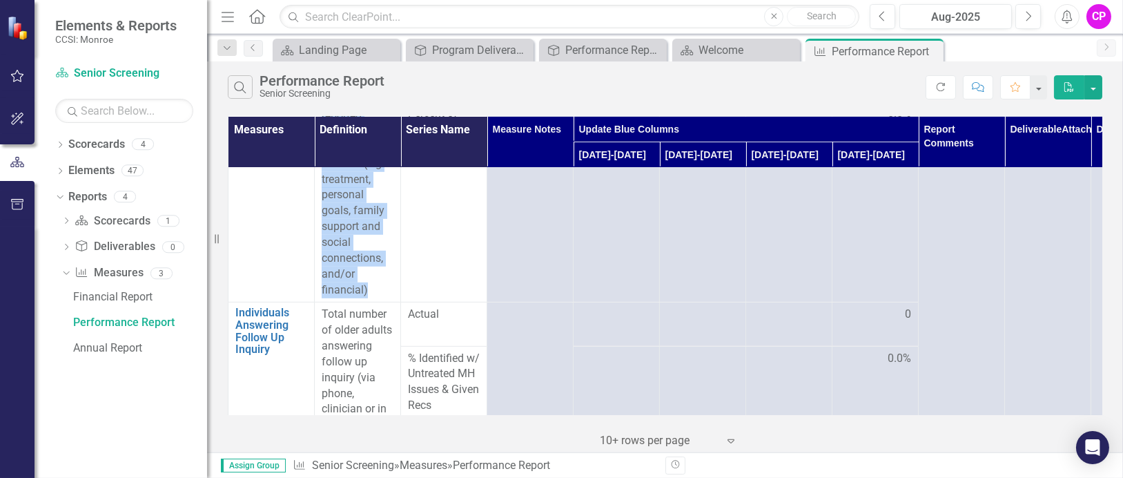
drag, startPoint x: 322, startPoint y: 191, endPoint x: 381, endPoint y: 313, distance: 135.9
click at [381, 298] on p "Number of participant satisfaction survey respondents who have self-reported im…" at bounding box center [358, 156] width 72 height 284
copy p "Number of participant satisfaction survey respondents who have self-reported im…"
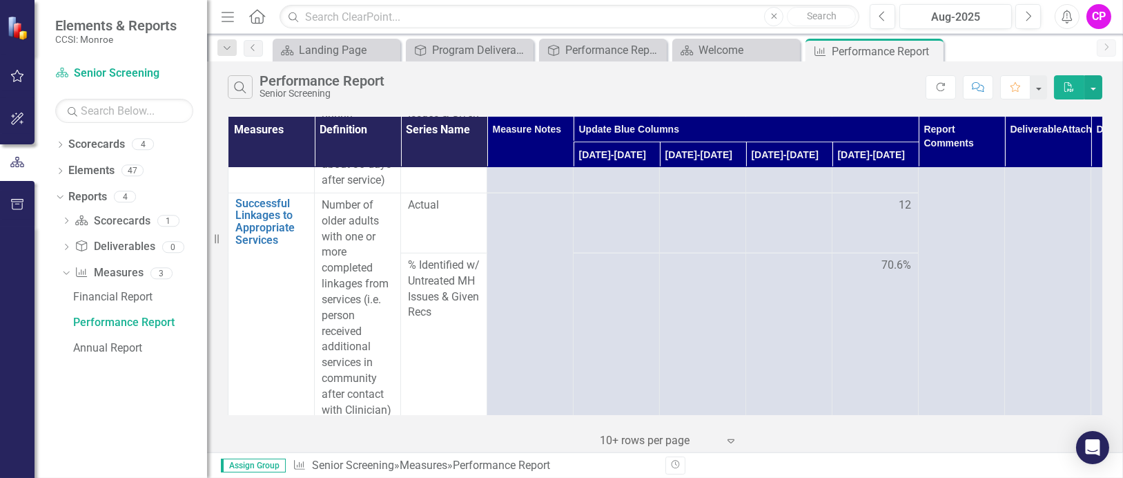
scroll to position [2381, 0]
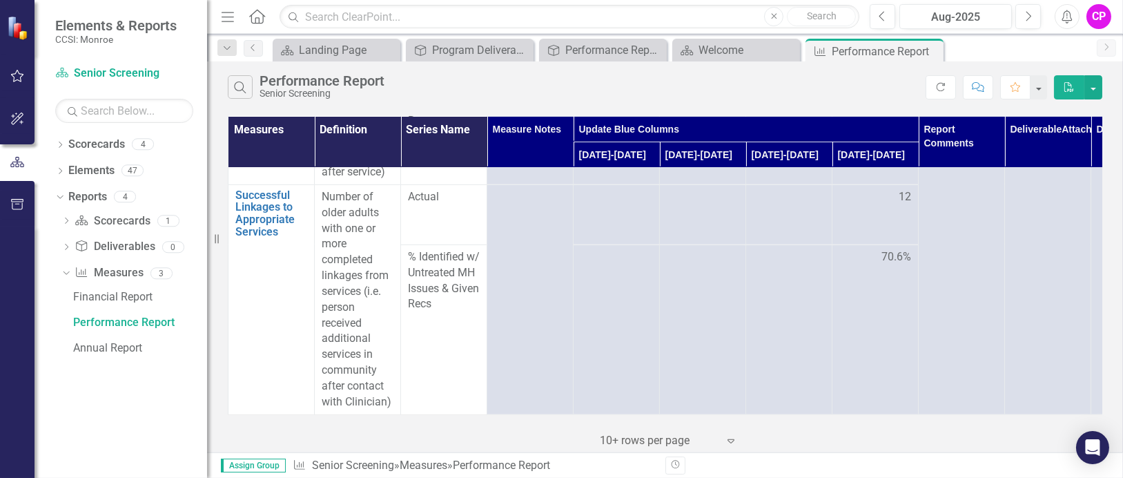
click at [1096, 12] on div "CP" at bounding box center [1099, 16] width 25 height 25
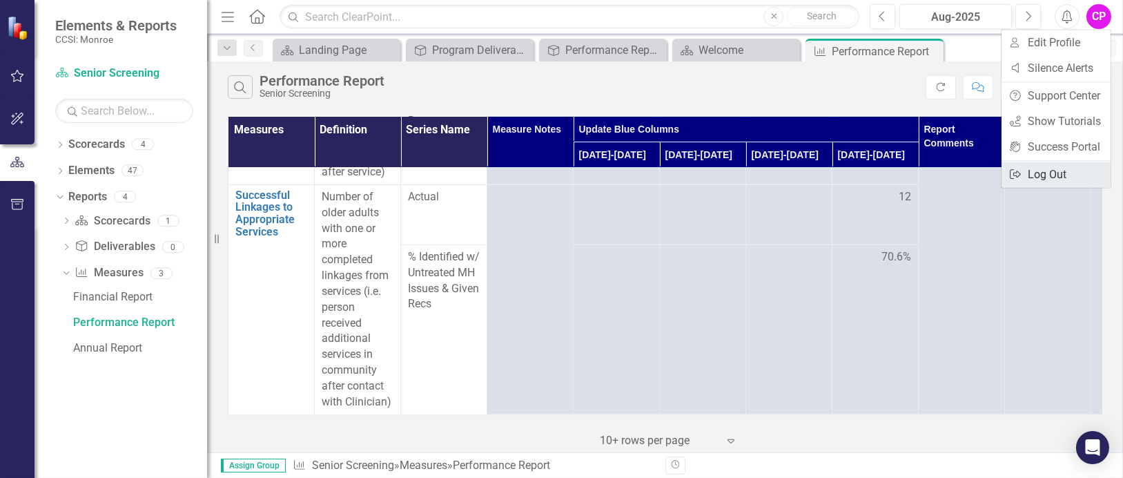
click at [1047, 173] on link "Logout Log Out" at bounding box center [1056, 175] width 109 height 26
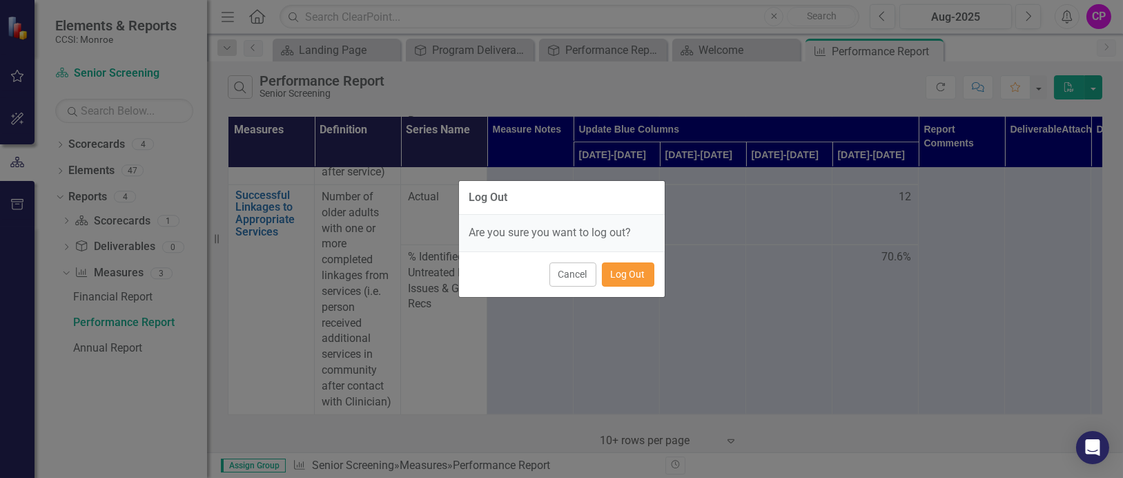
click at [624, 271] on button "Log Out" at bounding box center [628, 274] width 52 height 24
